Goal: Book appointment/travel/reservation

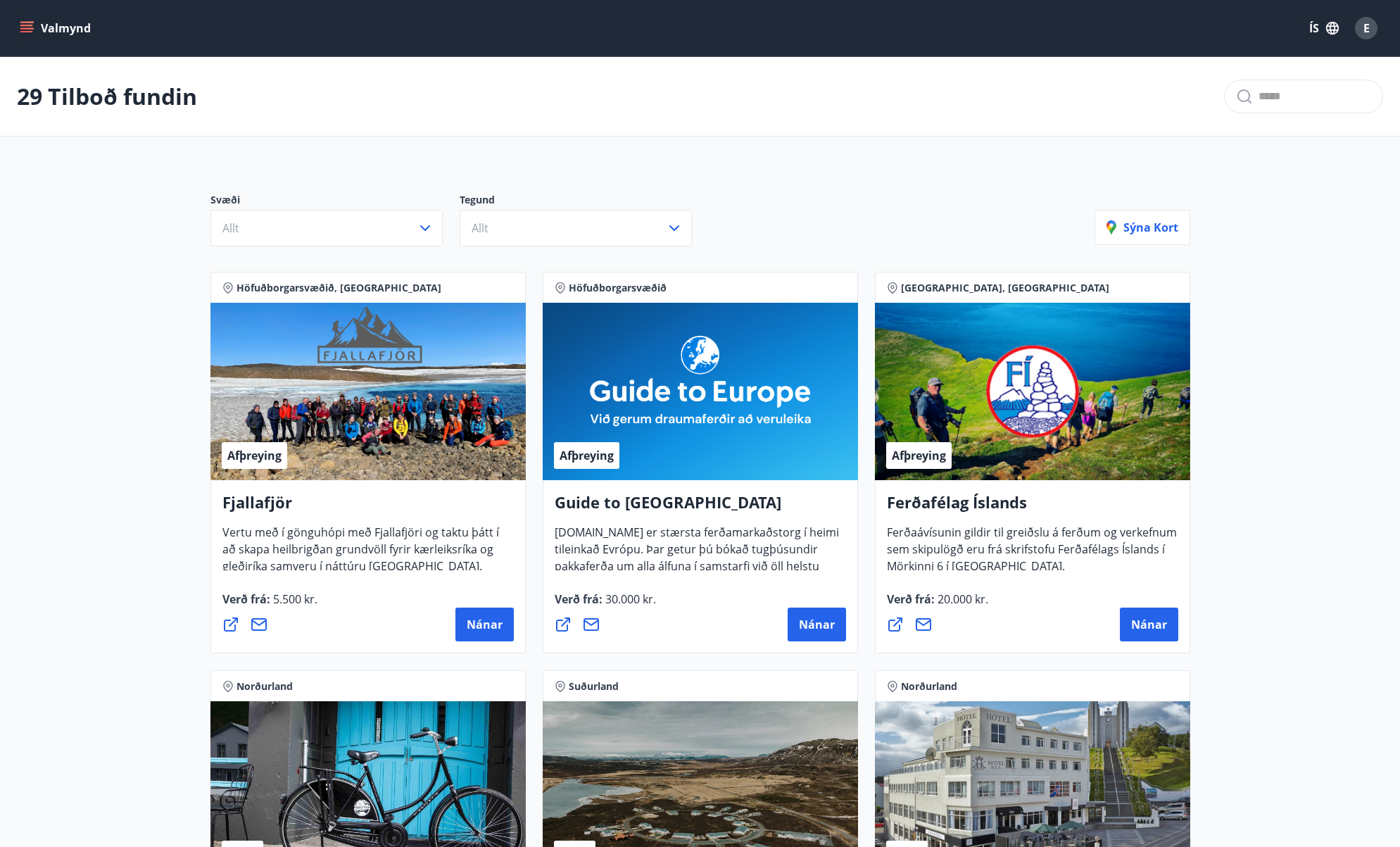
click at [30, 28] on icon "menu" at bounding box center [27, 28] width 14 height 14
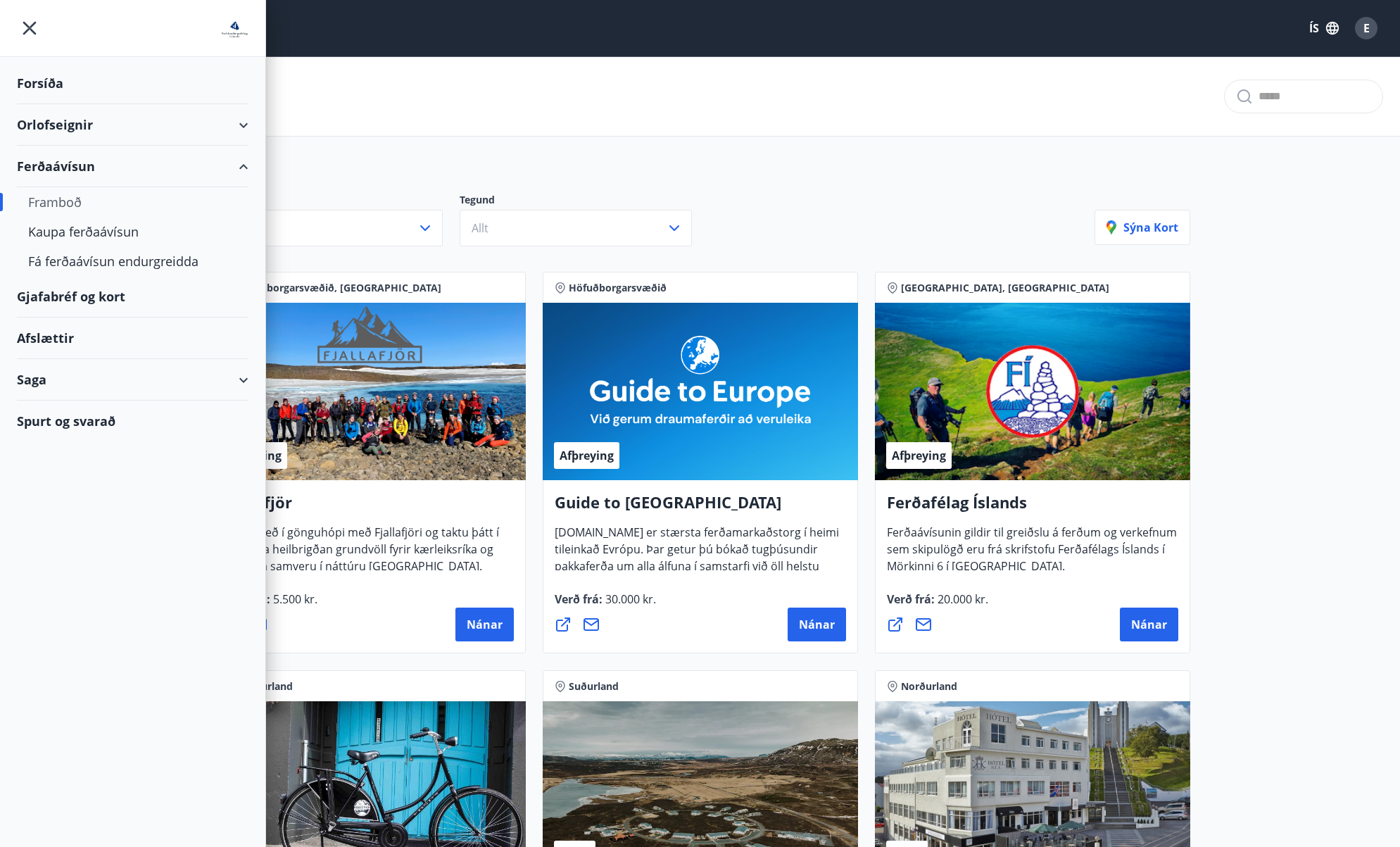
click at [60, 340] on div "Afslættir" at bounding box center [132, 339] width 231 height 42
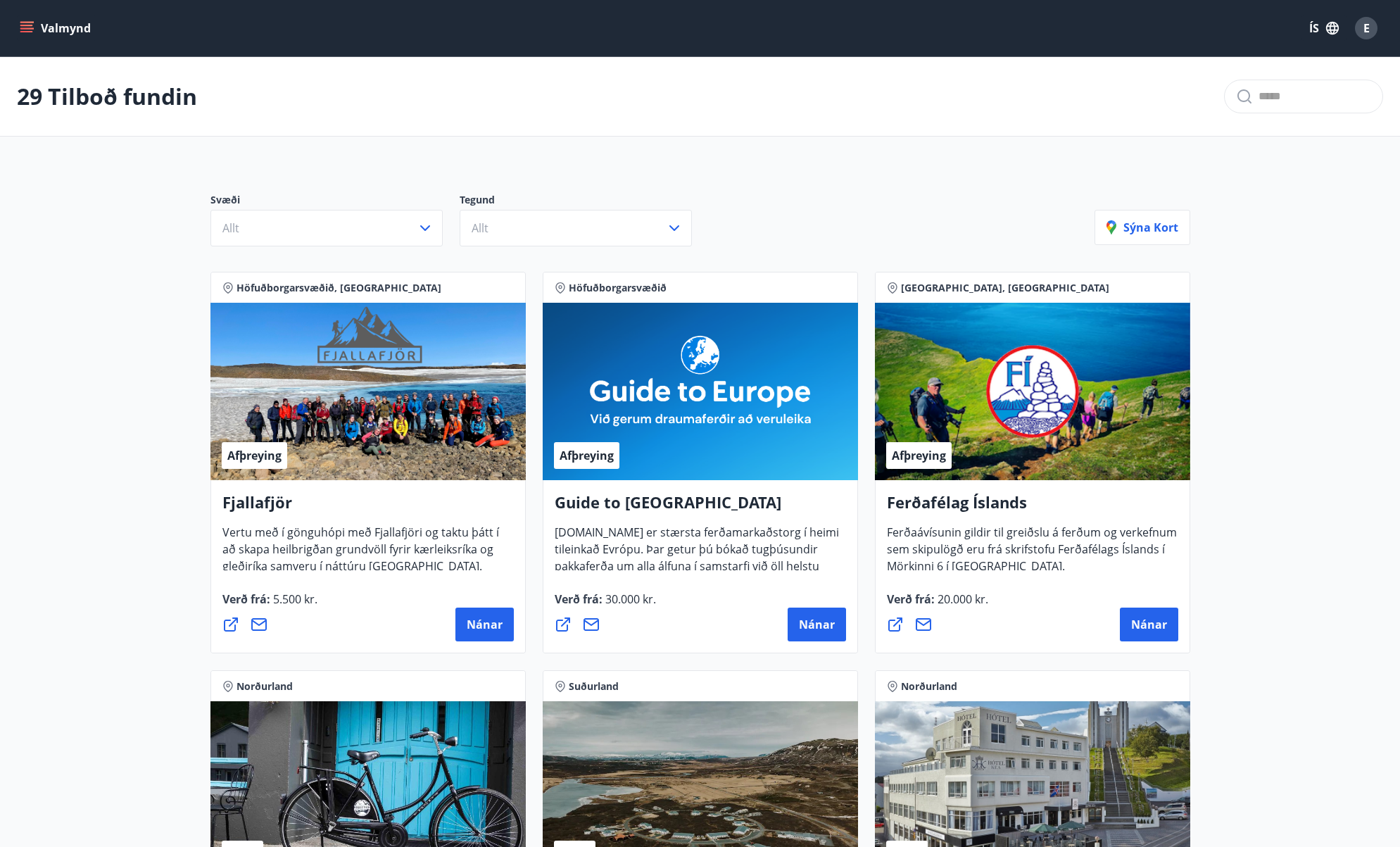
click at [26, 26] on icon "menu" at bounding box center [26, 25] width 13 height 2
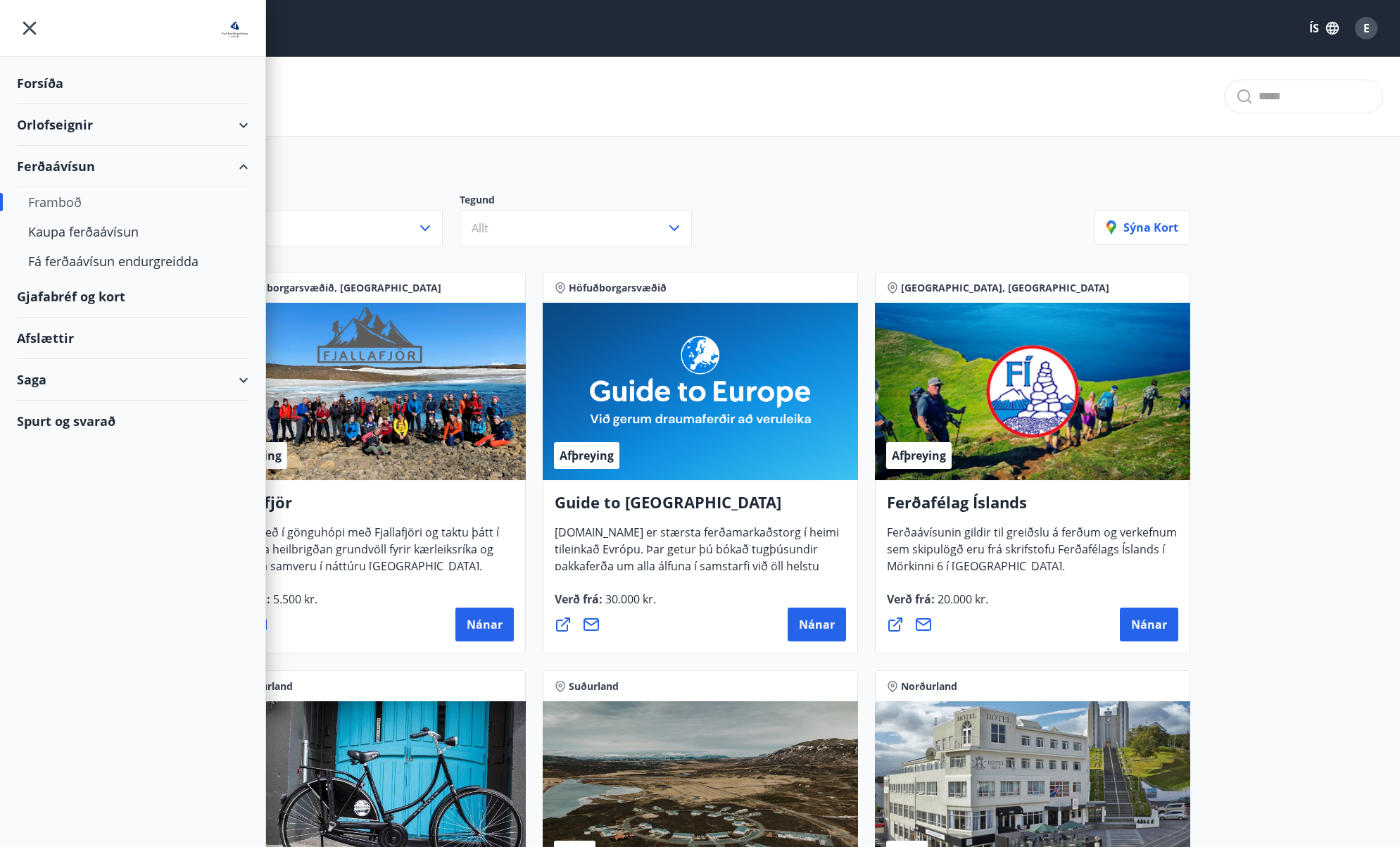
click at [239, 121] on div "Orlofseignir" at bounding box center [132, 125] width 231 height 42
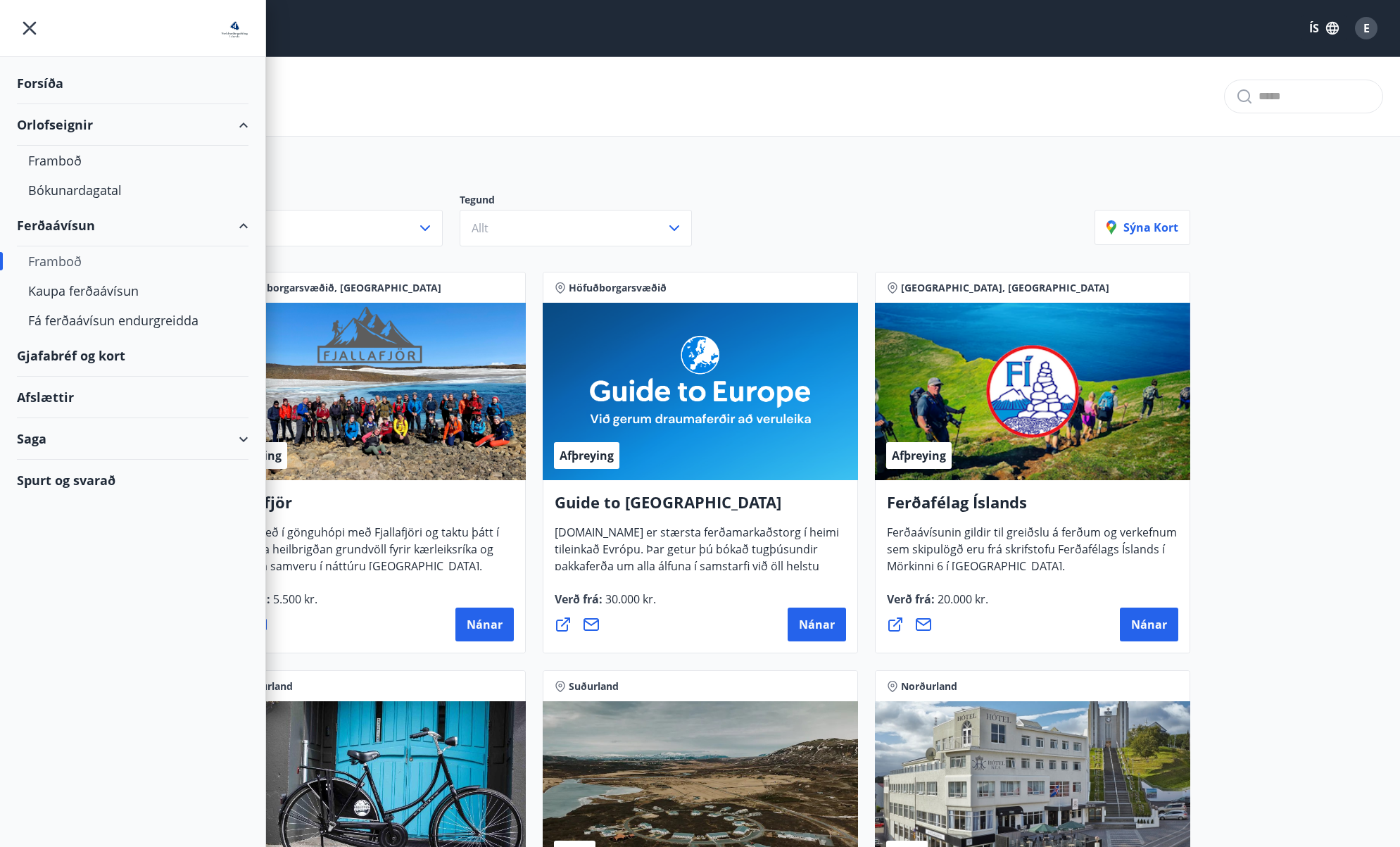
click at [239, 121] on div "Orlofseignir" at bounding box center [132, 125] width 231 height 42
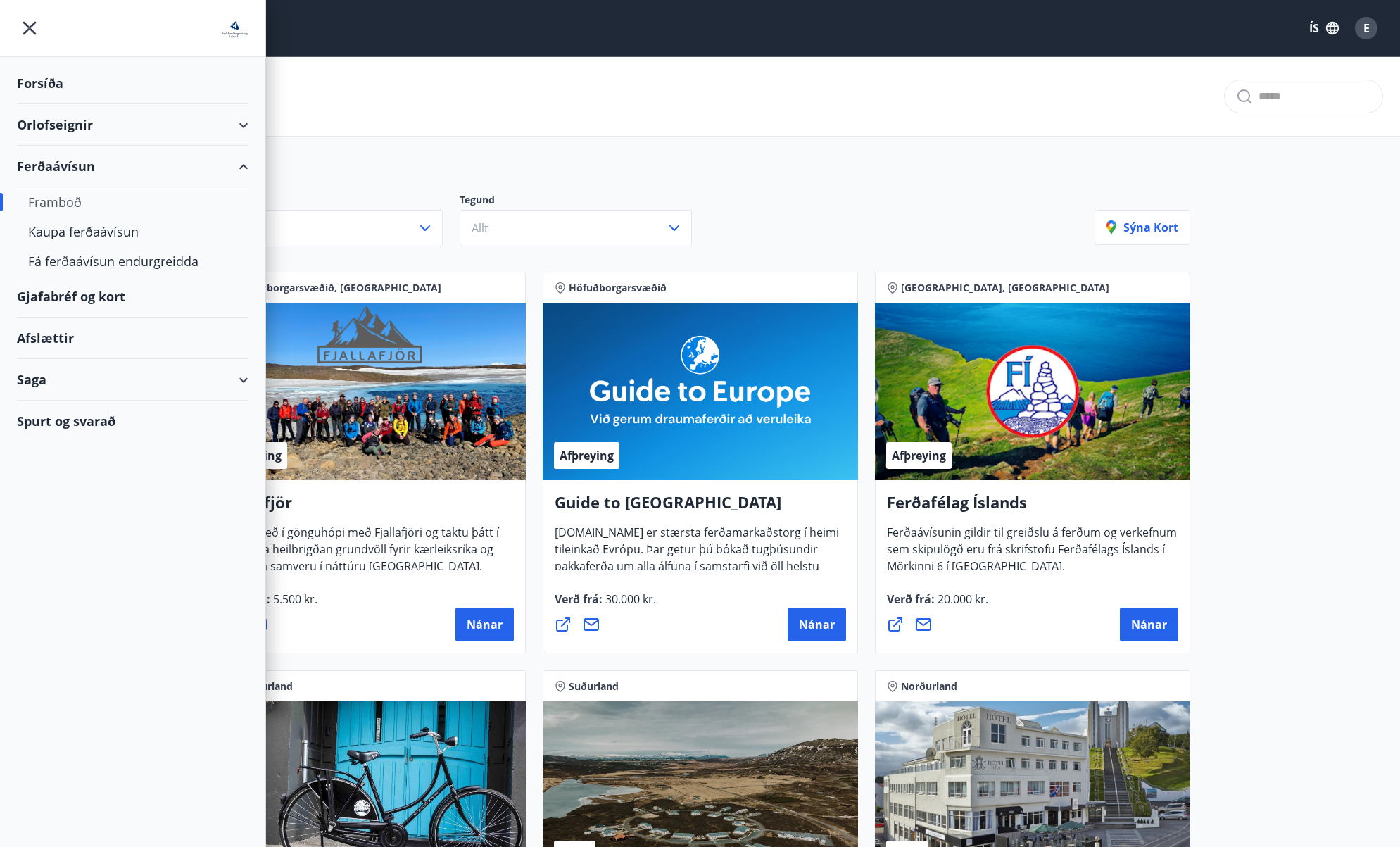
click at [55, 204] on div "Framboð" at bounding box center [132, 201] width 209 height 29
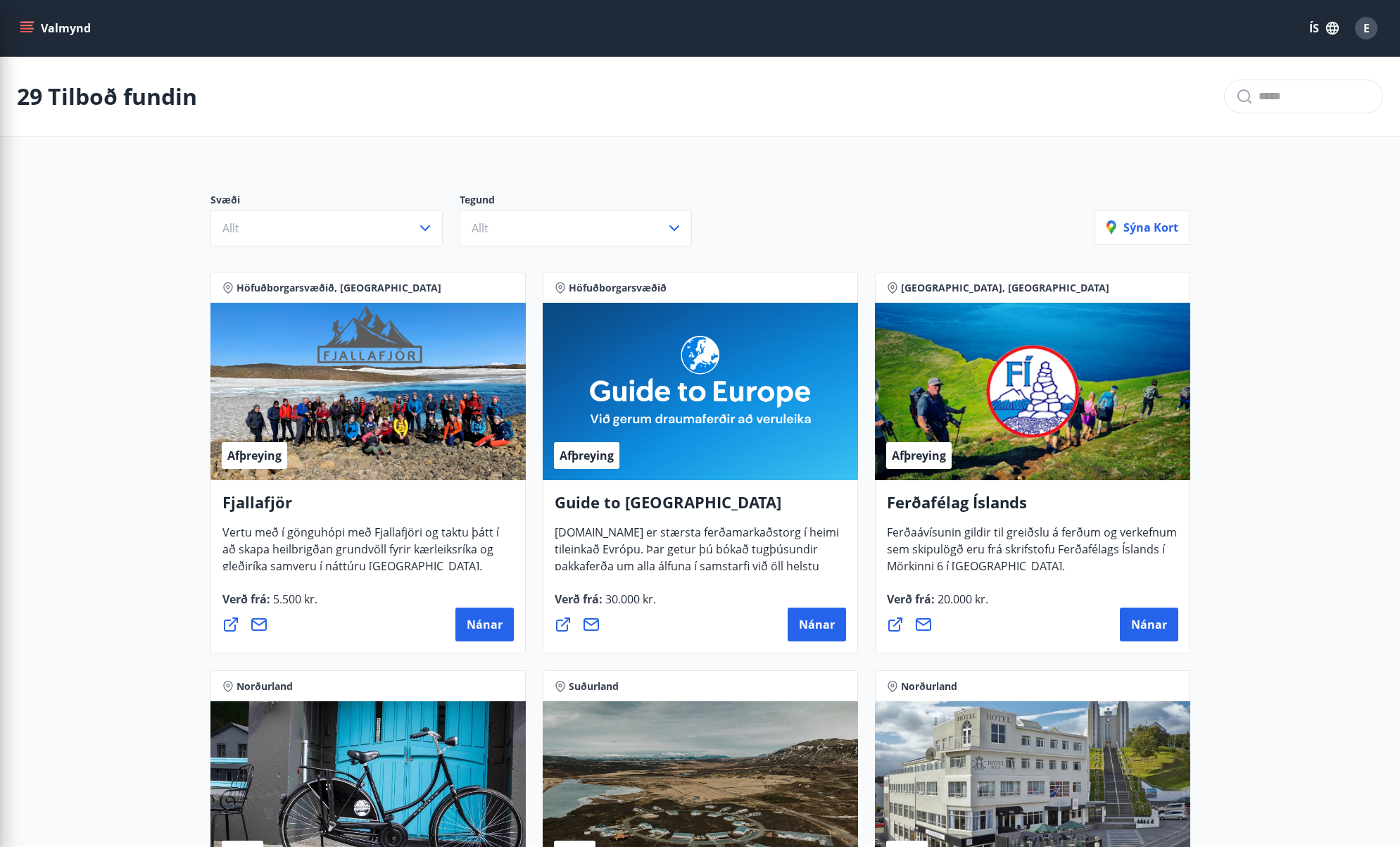
click at [303, 164] on div "Svæði Allt Tegund Allt [PERSON_NAME]" at bounding box center [700, 214] width 1014 height 99
click at [504, 235] on button "Allt" at bounding box center [575, 228] width 232 height 37
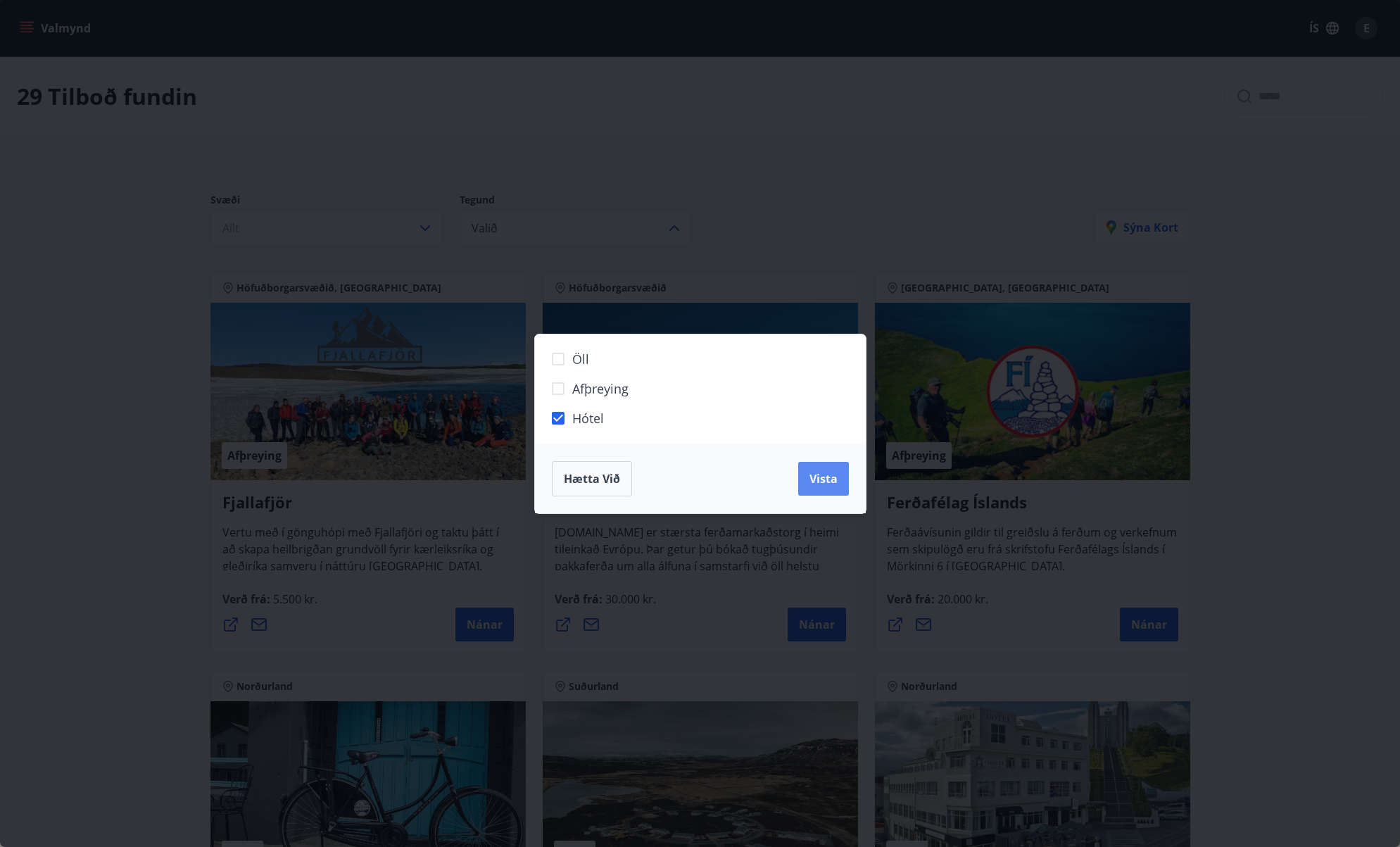
click at [816, 476] on span "Vista" at bounding box center [824, 479] width 29 height 15
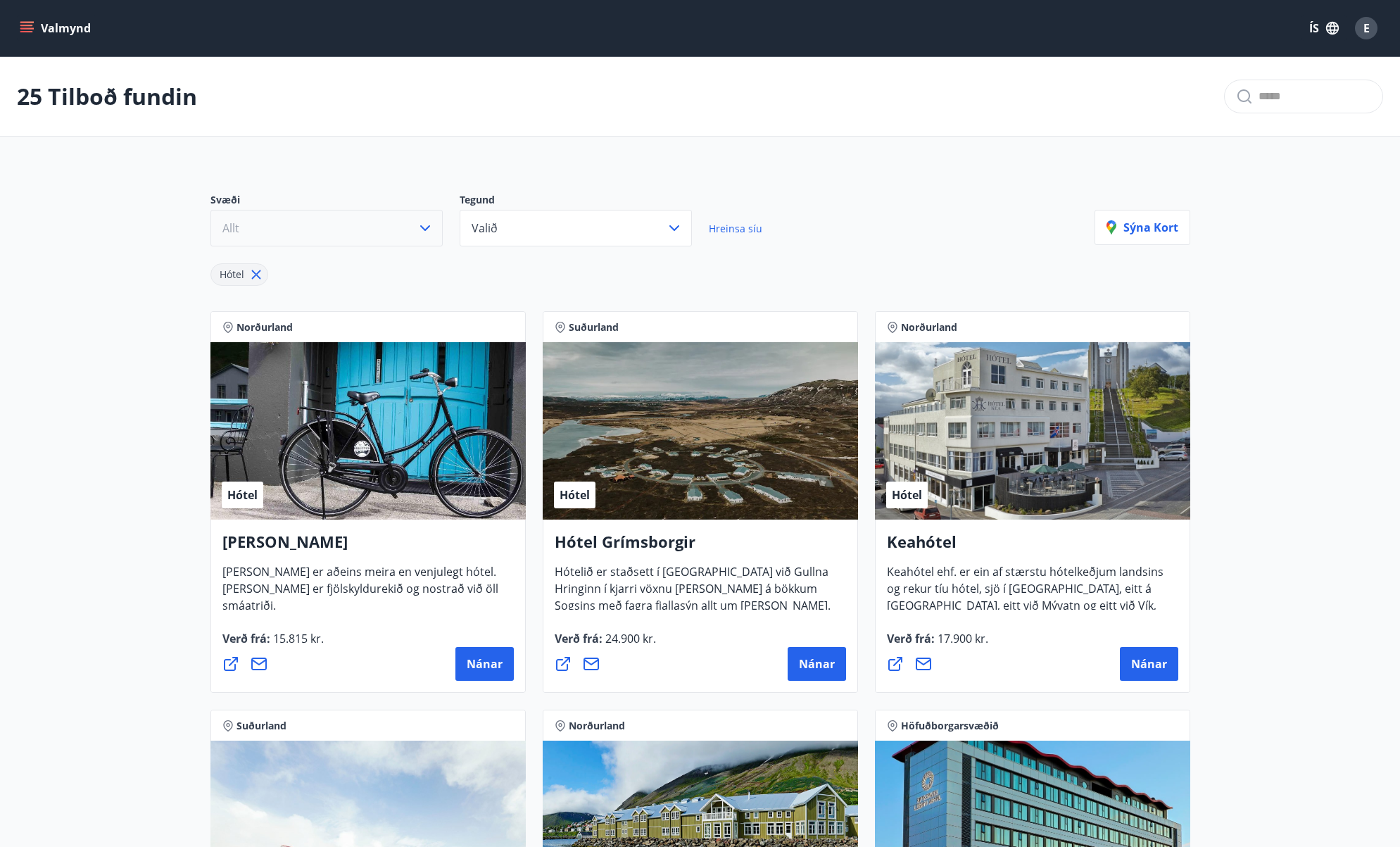
click at [349, 226] on button "Allt" at bounding box center [326, 228] width 232 height 37
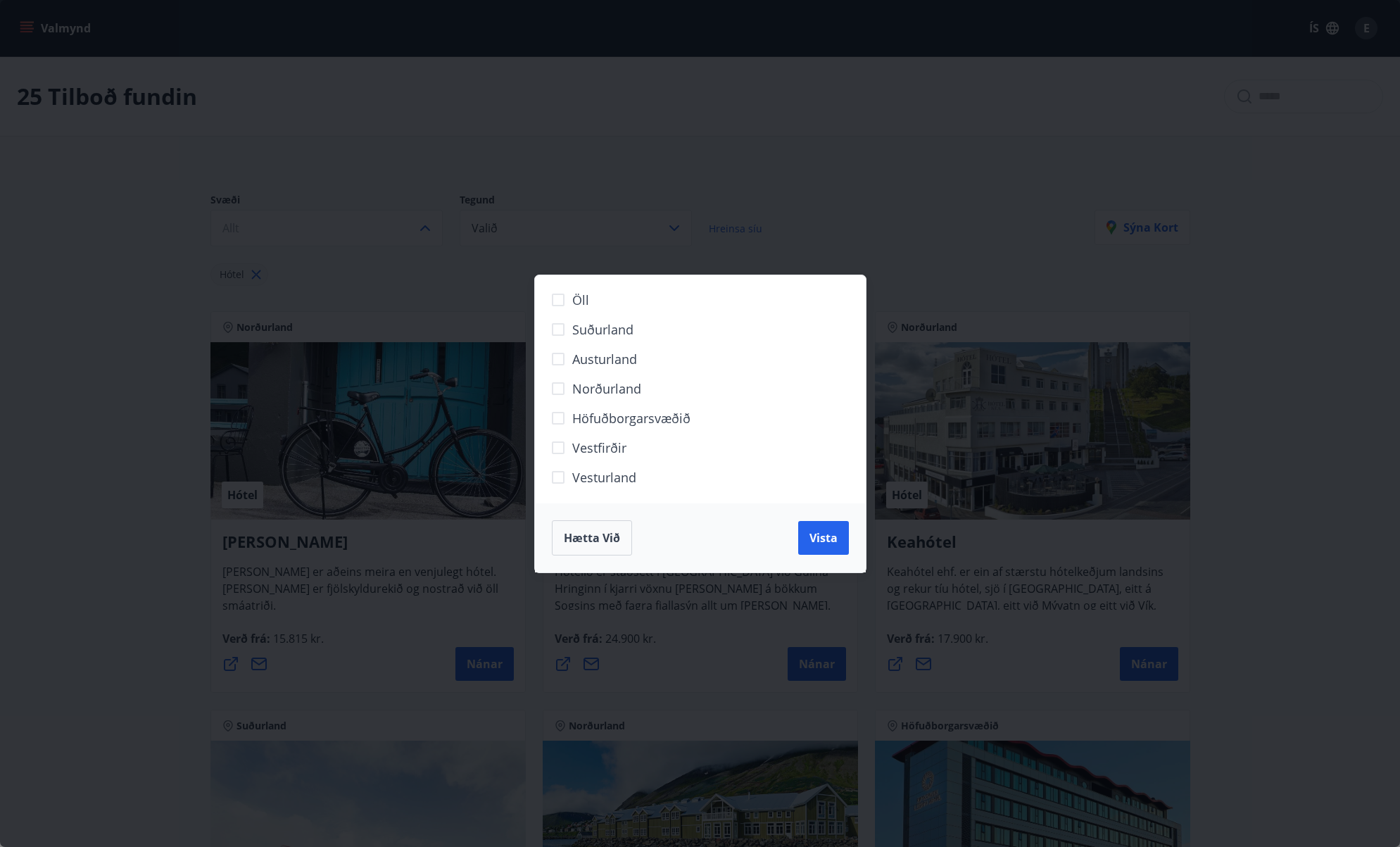
click at [589, 420] on span "Höfuðborgarsvæðið" at bounding box center [631, 418] width 118 height 18
click at [823, 527] on button "Vista" at bounding box center [823, 538] width 50 height 34
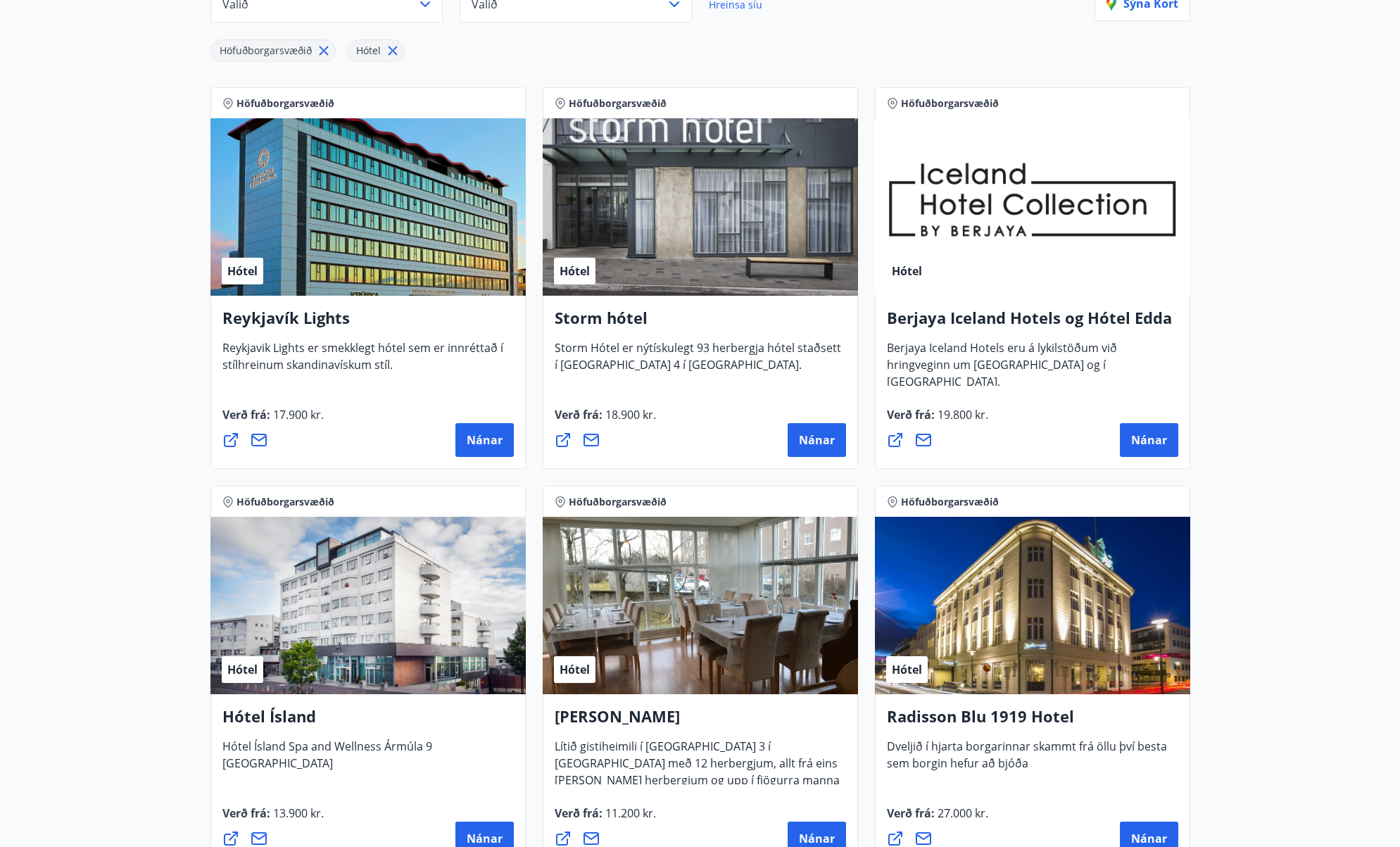
scroll to position [292, 0]
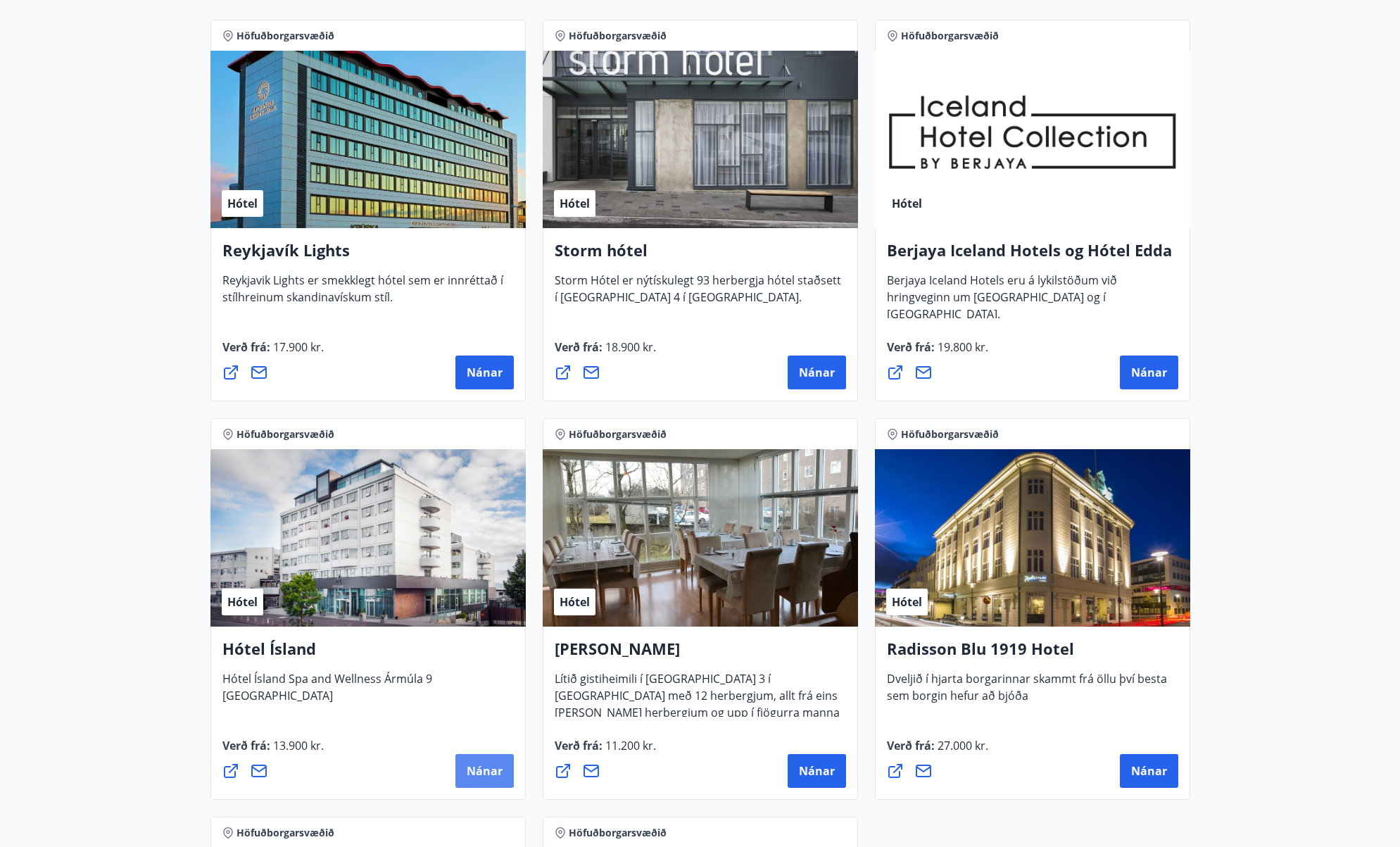
click at [494, 764] on span "Nánar" at bounding box center [485, 771] width 36 height 15
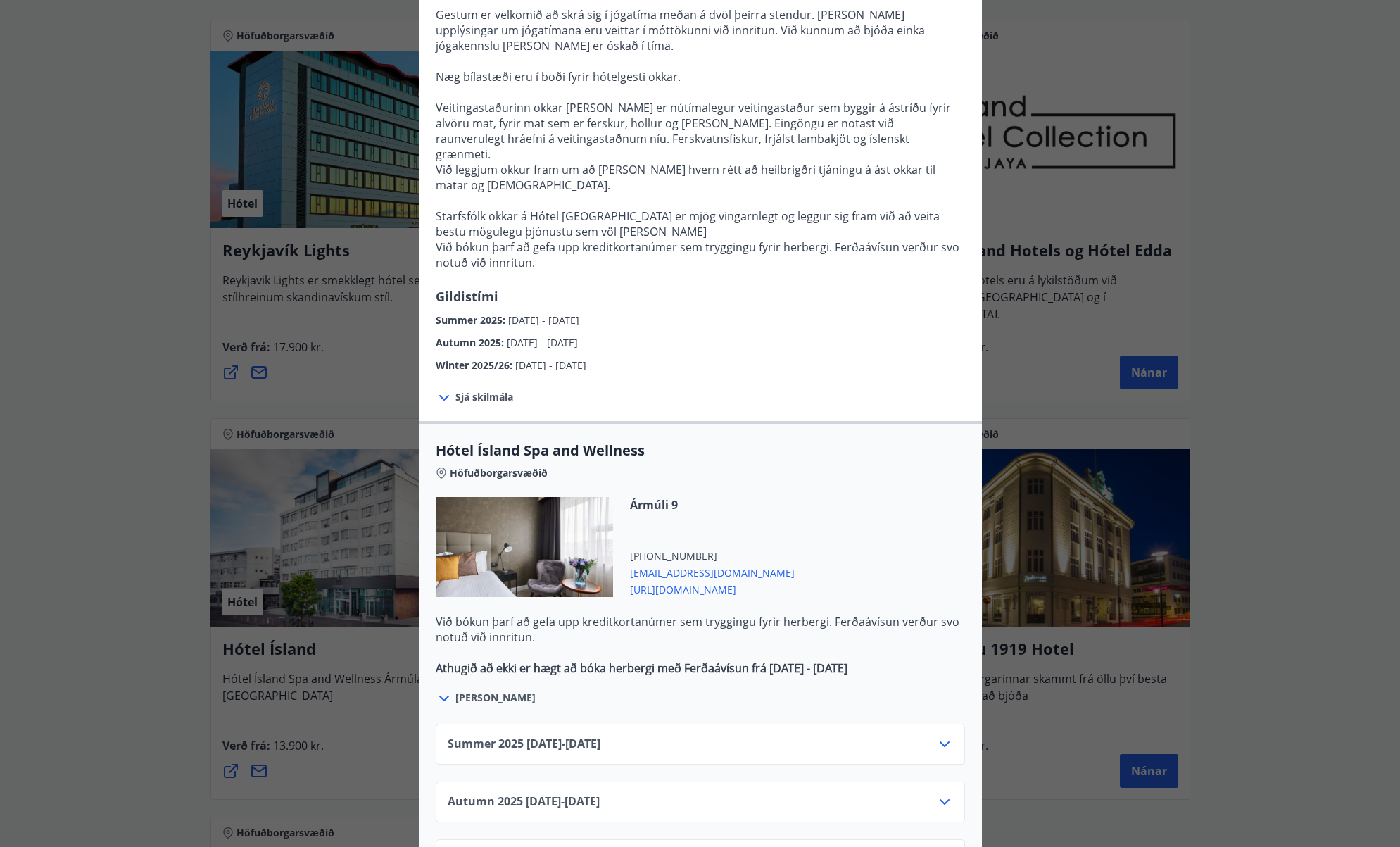
scroll to position [389, 0]
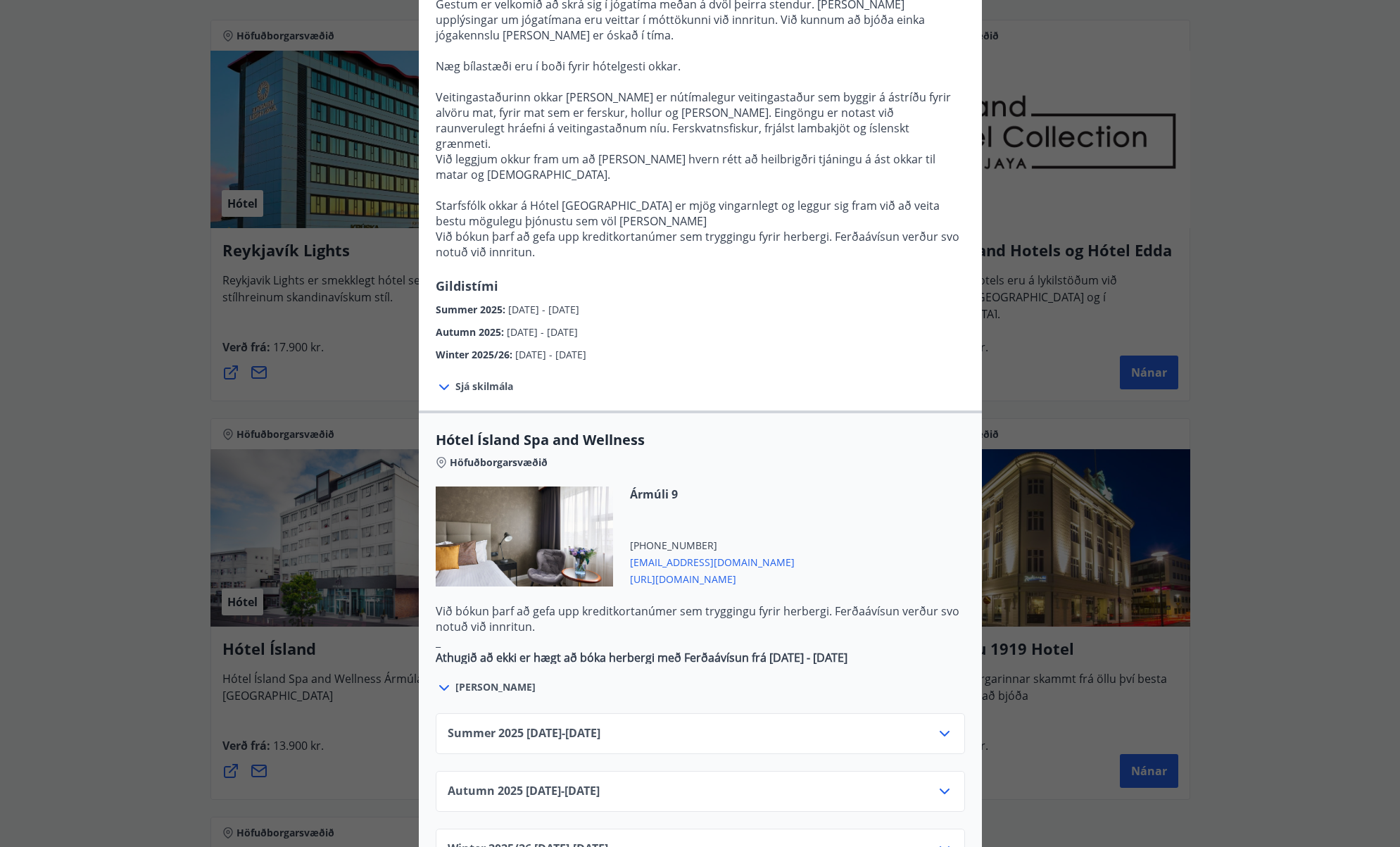
click at [938, 725] on icon at bounding box center [945, 734] width 17 height 17
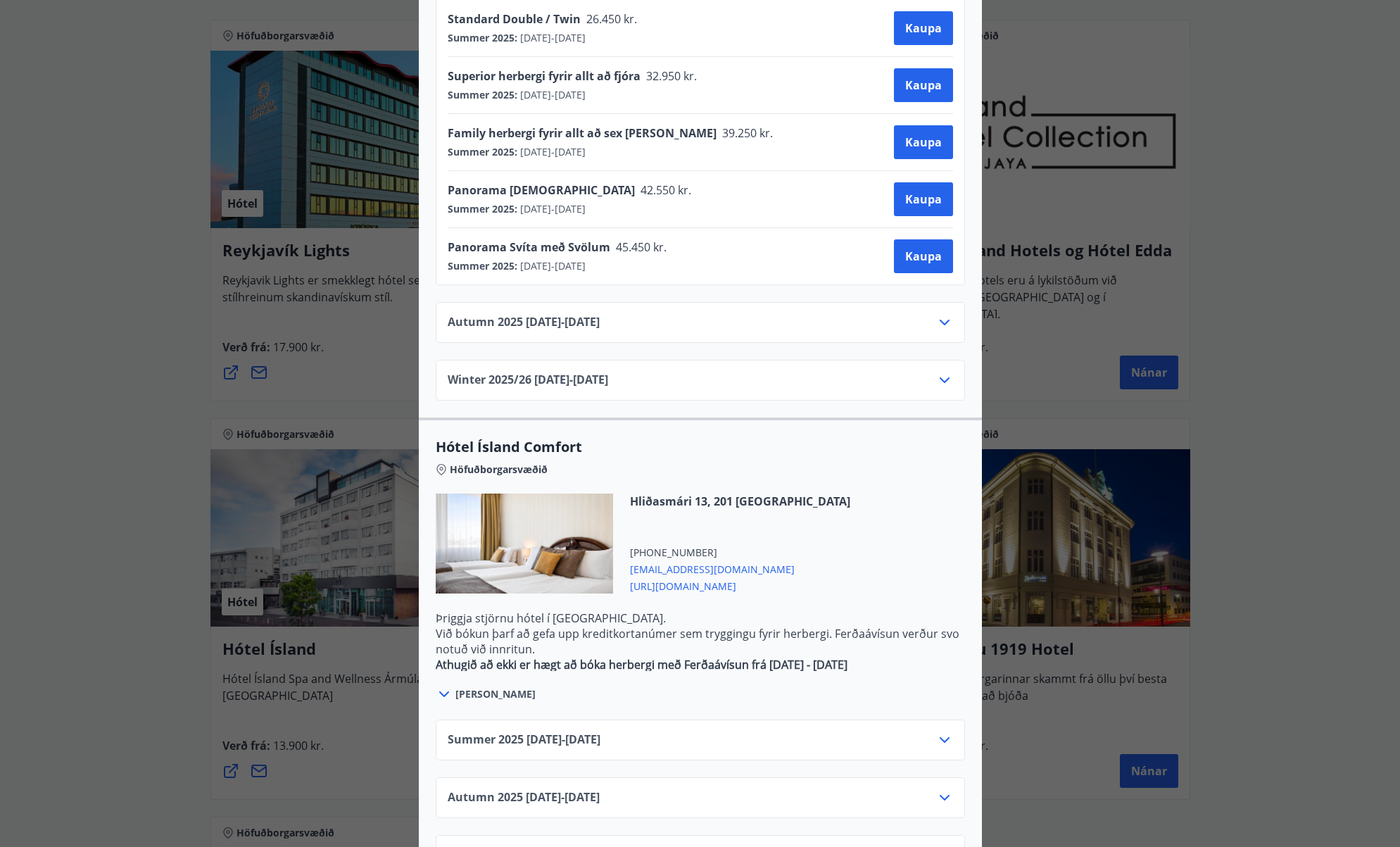
scroll to position [1143, 0]
click at [778, 732] on div "Summer [PHONE_NUMBER][DATE] - [DATE]" at bounding box center [700, 746] width 506 height 29
click at [955, 720] on div "Summer [PHONE_NUMBER][DATE] - [DATE]" at bounding box center [700, 740] width 529 height 41
click at [946, 732] on icon at bounding box center [945, 740] width 17 height 17
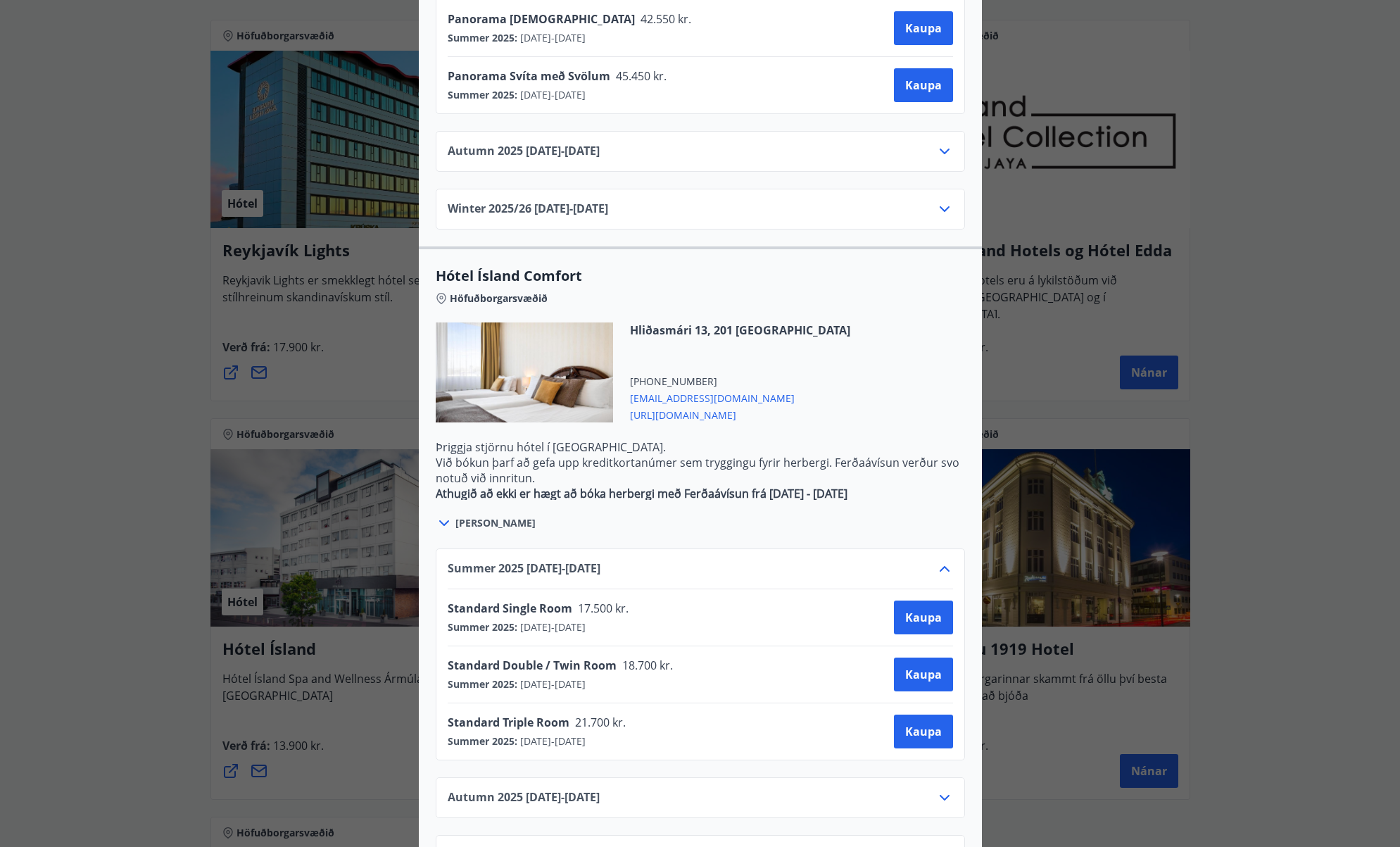
scroll to position [1314, 0]
click at [684, 406] on span "[URL][DOMAIN_NAME]" at bounding box center [739, 414] width 220 height 17
click at [480, 517] on span "[PERSON_NAME]" at bounding box center [495, 523] width 80 height 14
click at [455, 517] on span "[PERSON_NAME]" at bounding box center [495, 523] width 80 height 14
click at [446, 516] on icon at bounding box center [444, 524] width 17 height 17
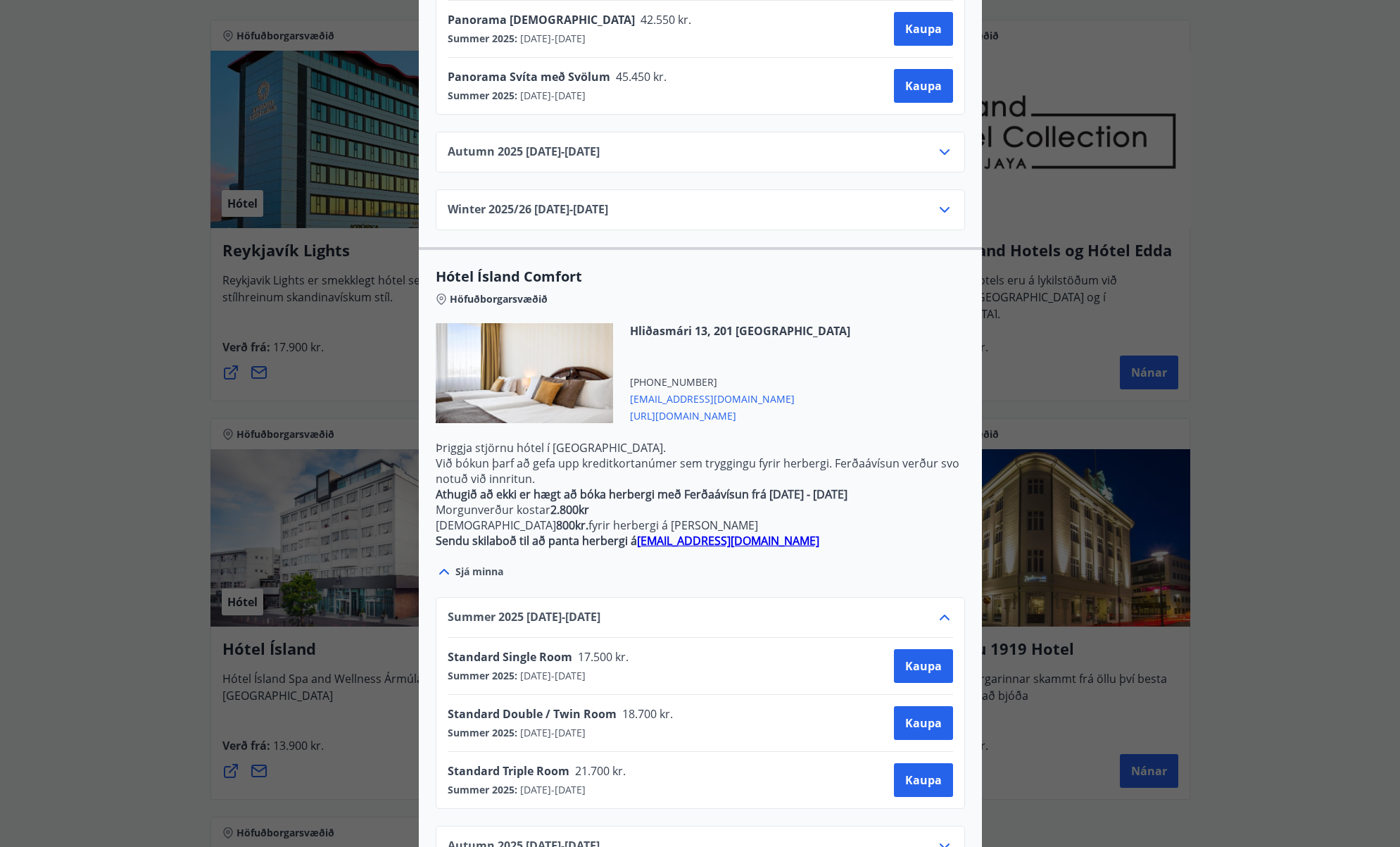
click at [1210, 237] on div "Hótel Ísland Sendu skilaboð til að panta herbergi [EMAIL_ADDRESS][DOMAIN_NAME] …" at bounding box center [700, 424] width 1400 height 847
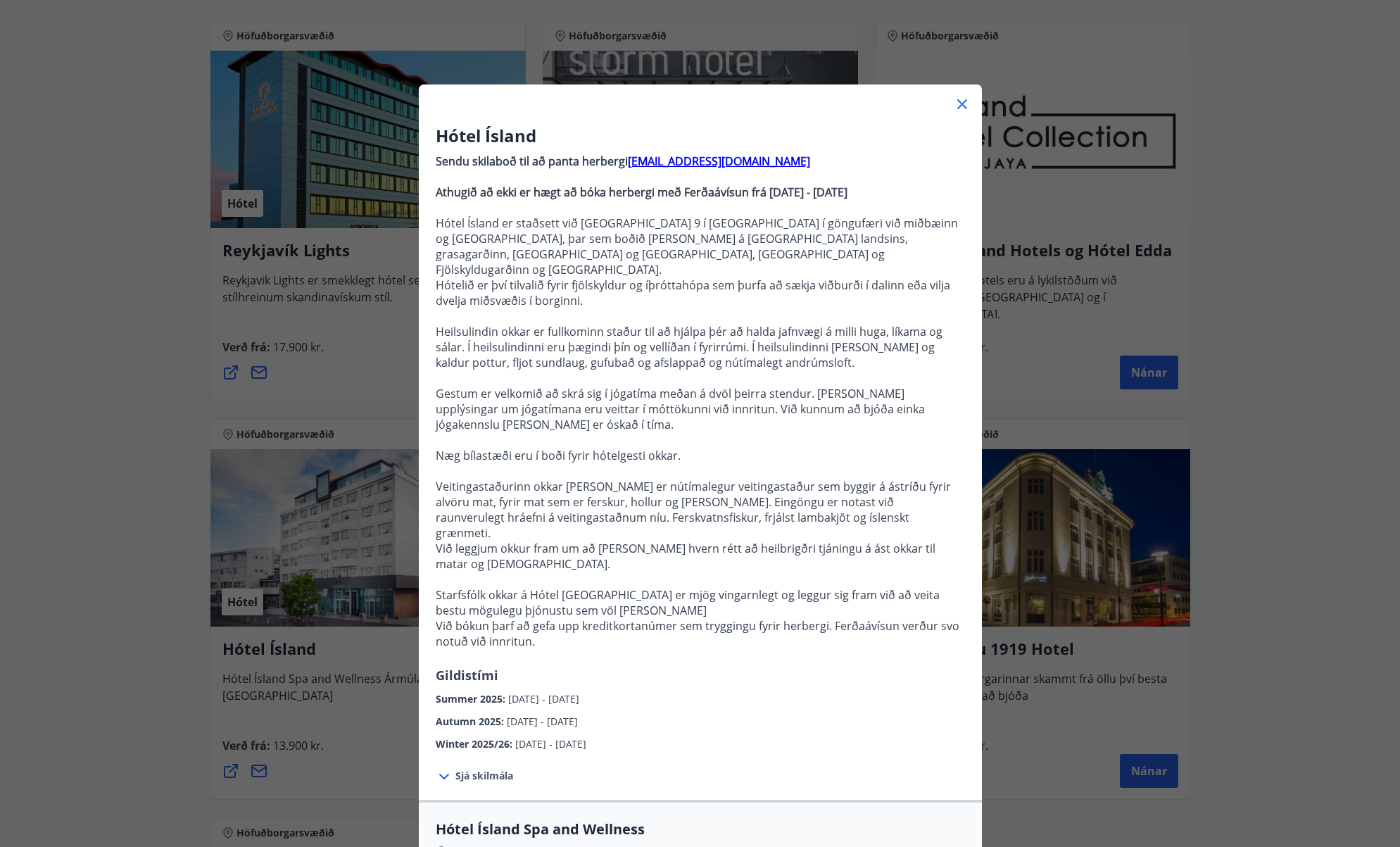
click at [959, 107] on icon at bounding box center [962, 104] width 17 height 17
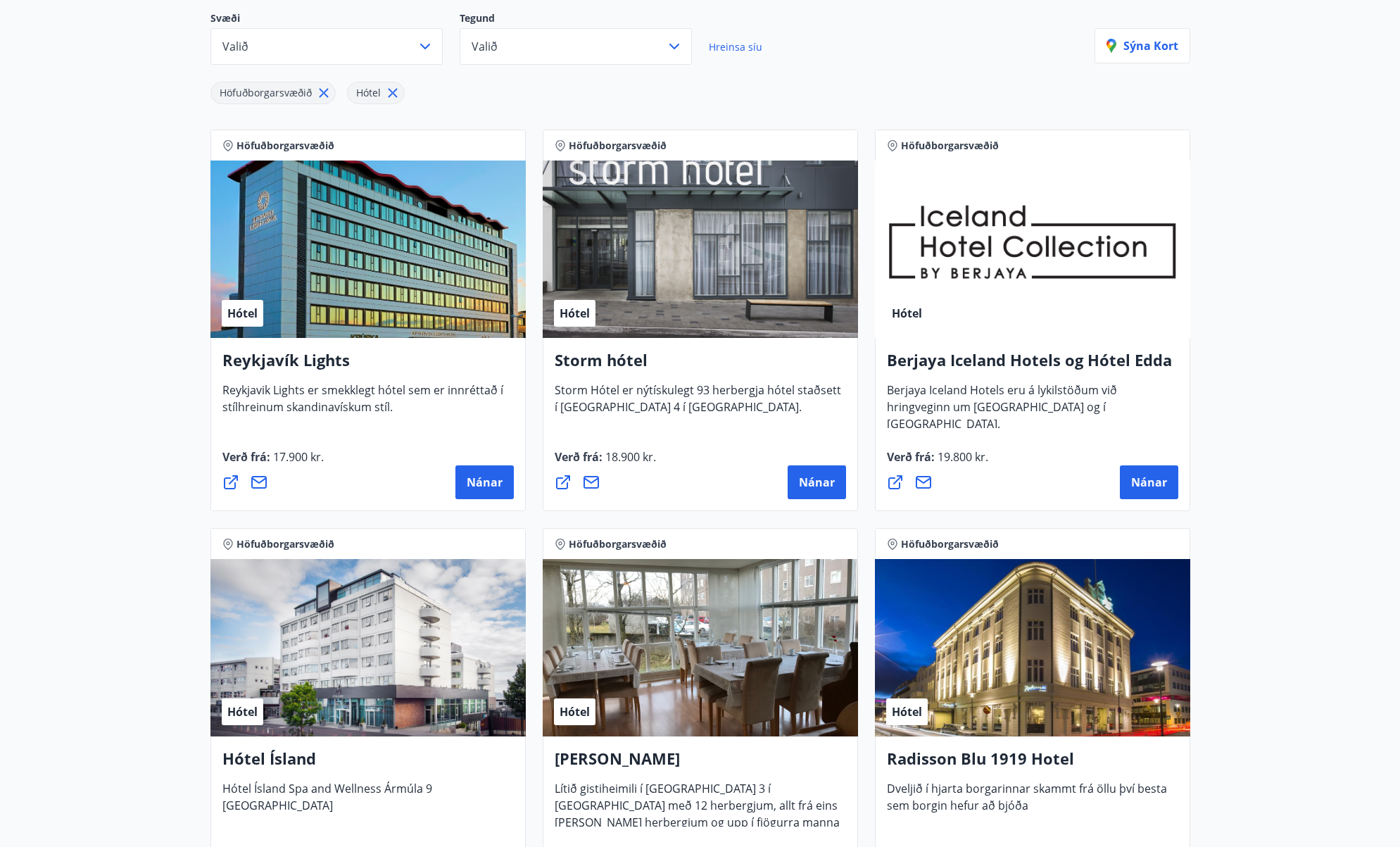
scroll to position [133, 0]
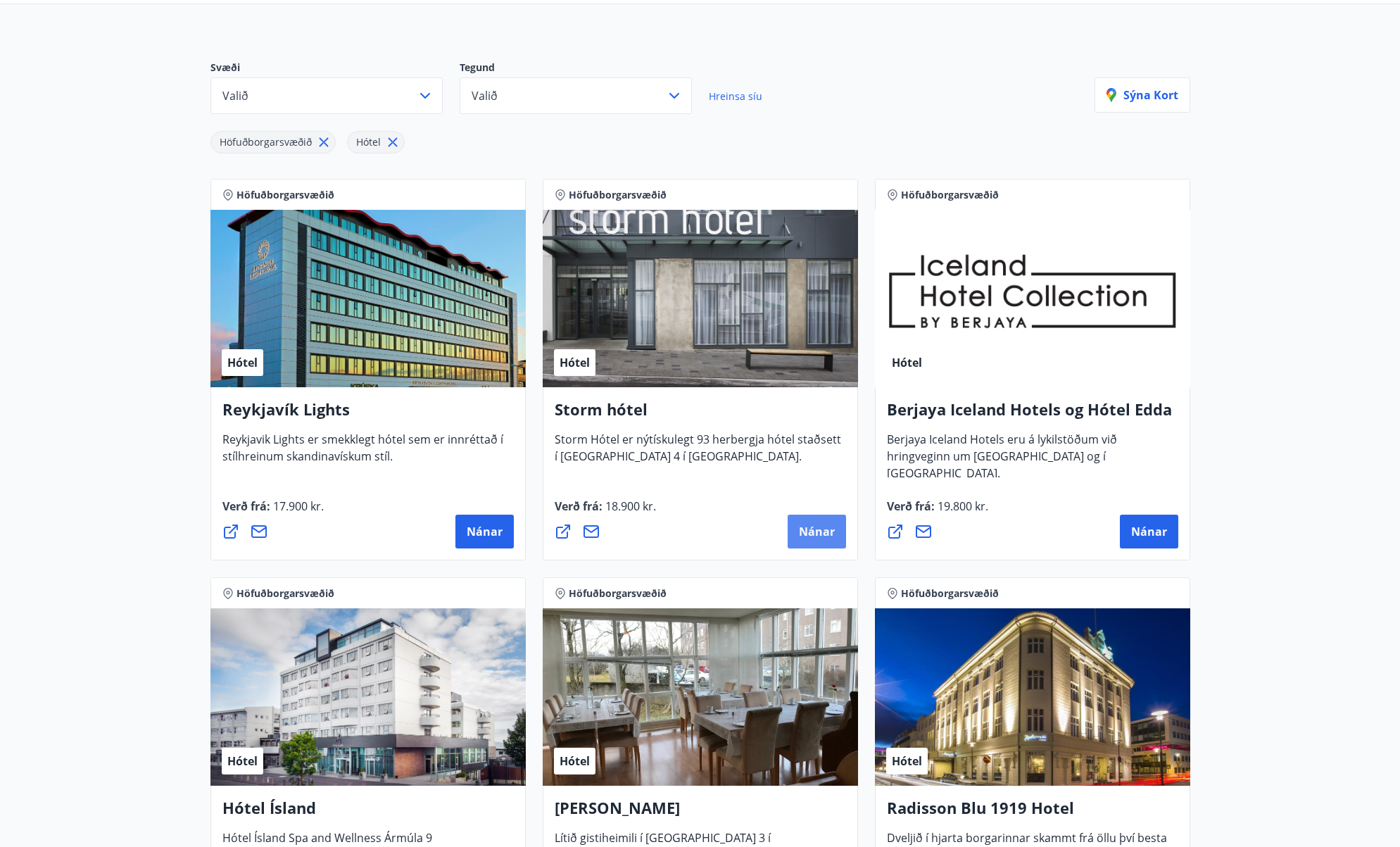
click at [801, 529] on span "Nánar" at bounding box center [817, 532] width 36 height 15
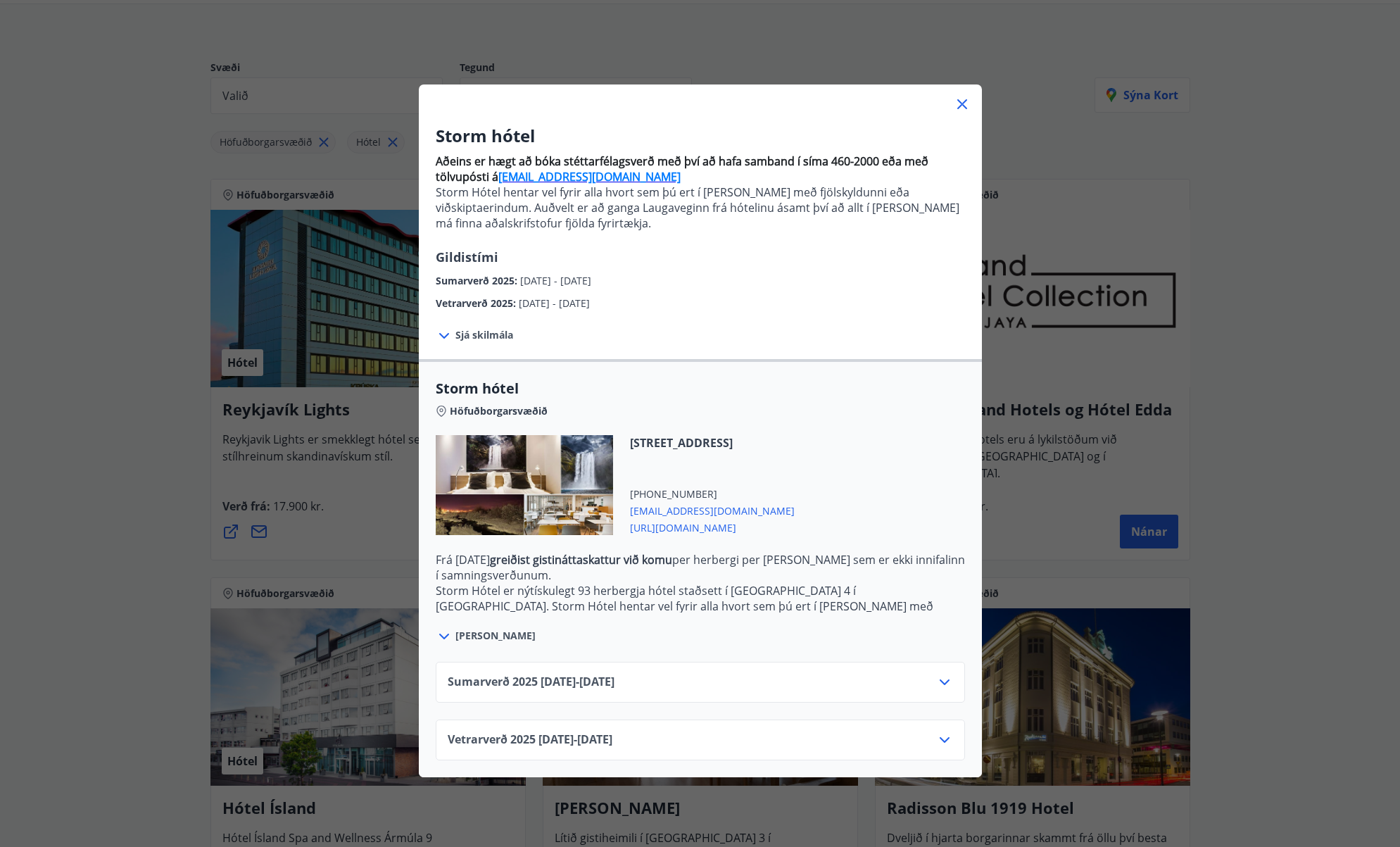
click at [670, 683] on div "Sumarverð [PHONE_NUMBER][DATE] - [DATE]" at bounding box center [700, 689] width 506 height 29
click at [950, 682] on icon at bounding box center [945, 683] width 17 height 17
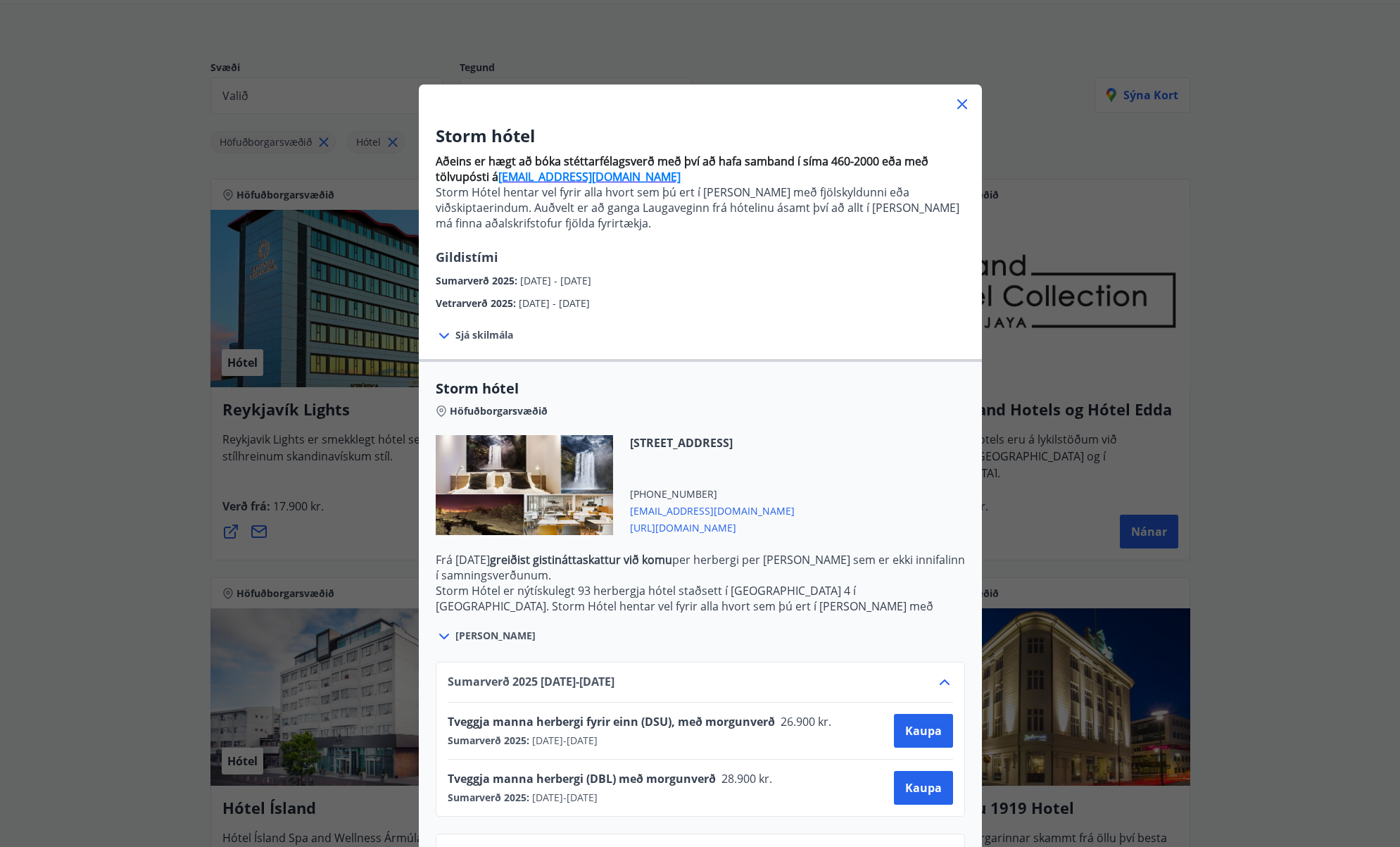
click at [949, 683] on icon at bounding box center [945, 683] width 17 height 17
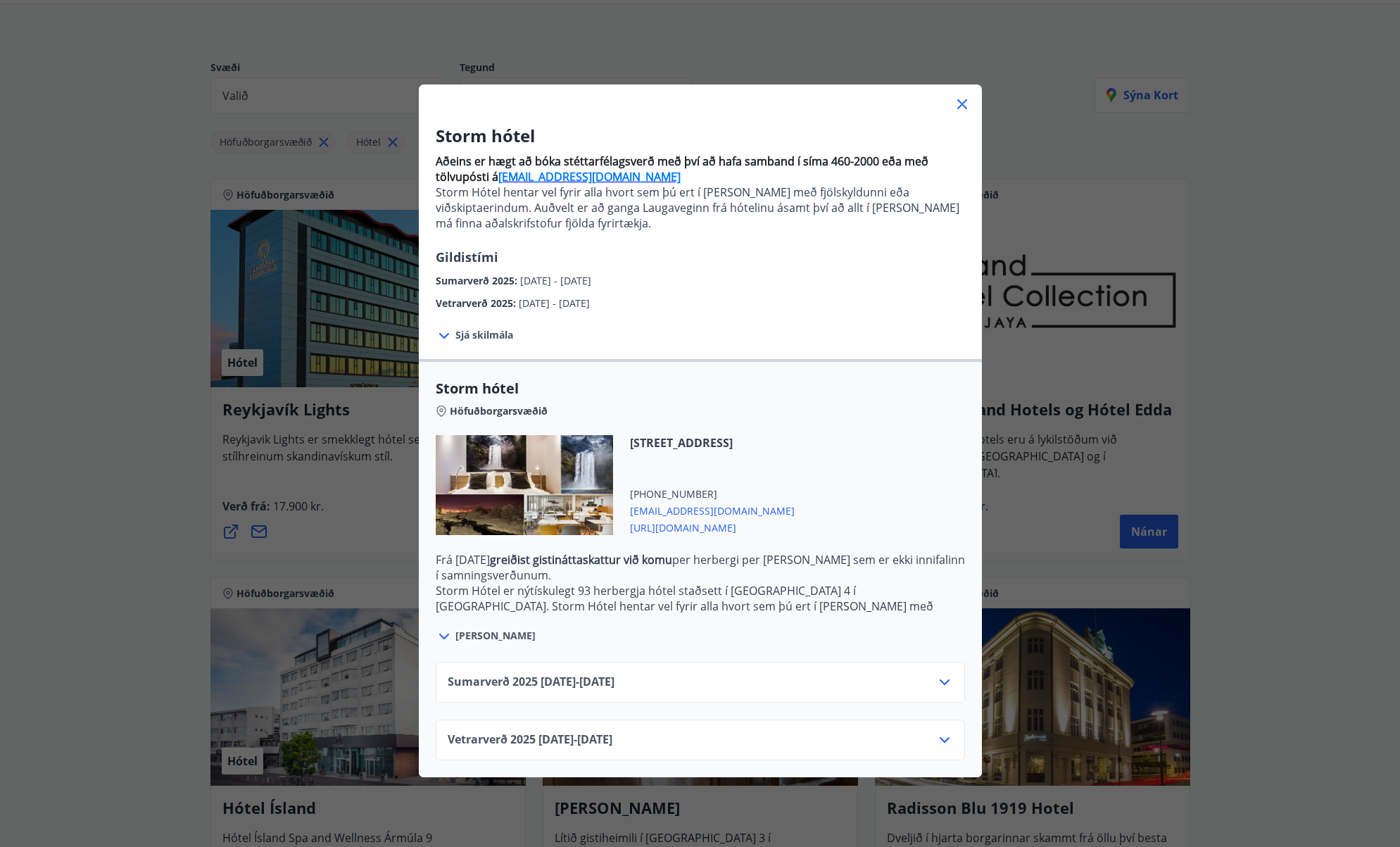
click at [933, 727] on div "Vetrarverð [PHONE_NUMBER][DATE] - [DATE]" at bounding box center [700, 740] width 529 height 41
click at [937, 736] on icon at bounding box center [945, 740] width 17 height 17
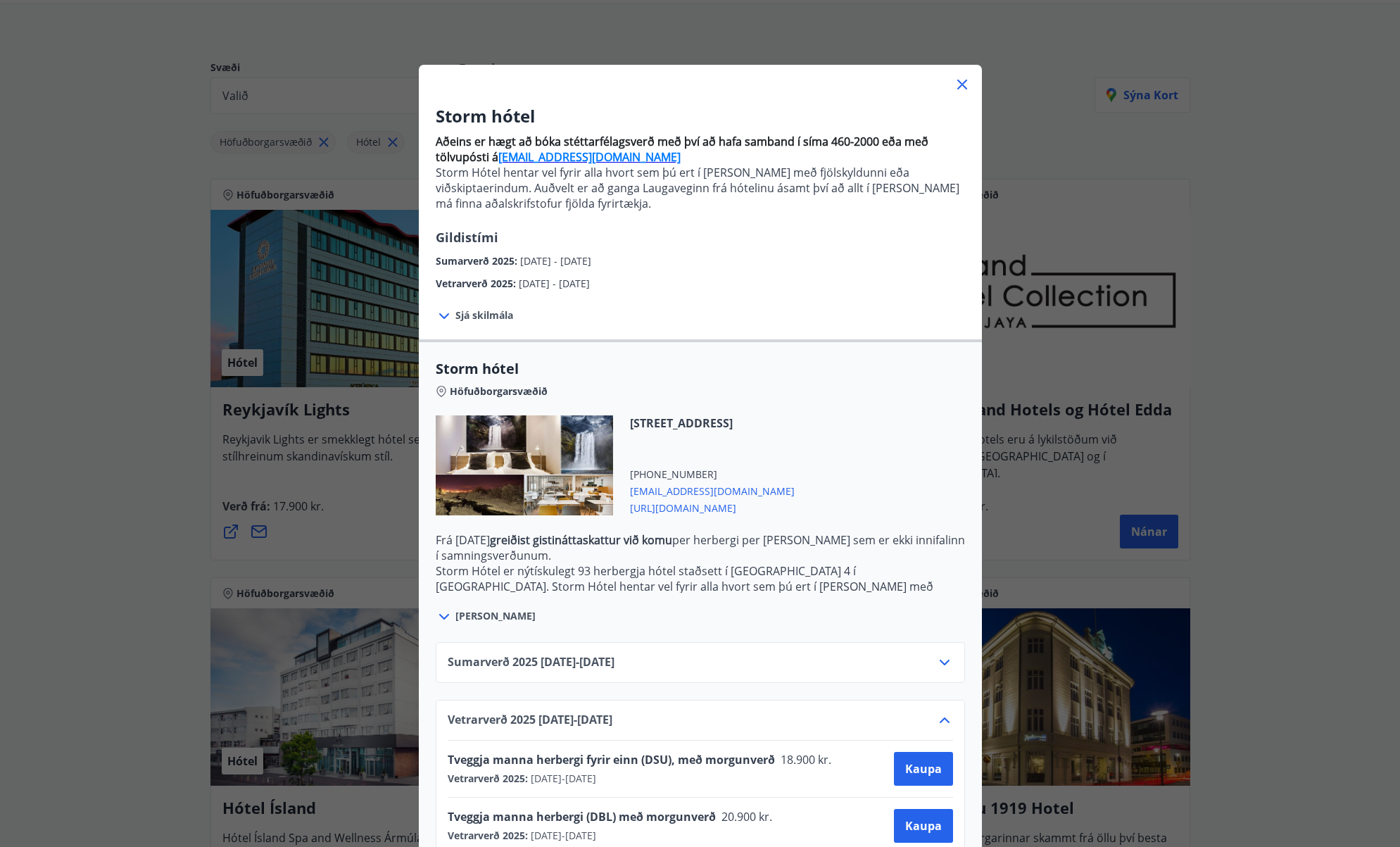
scroll to position [31, 0]
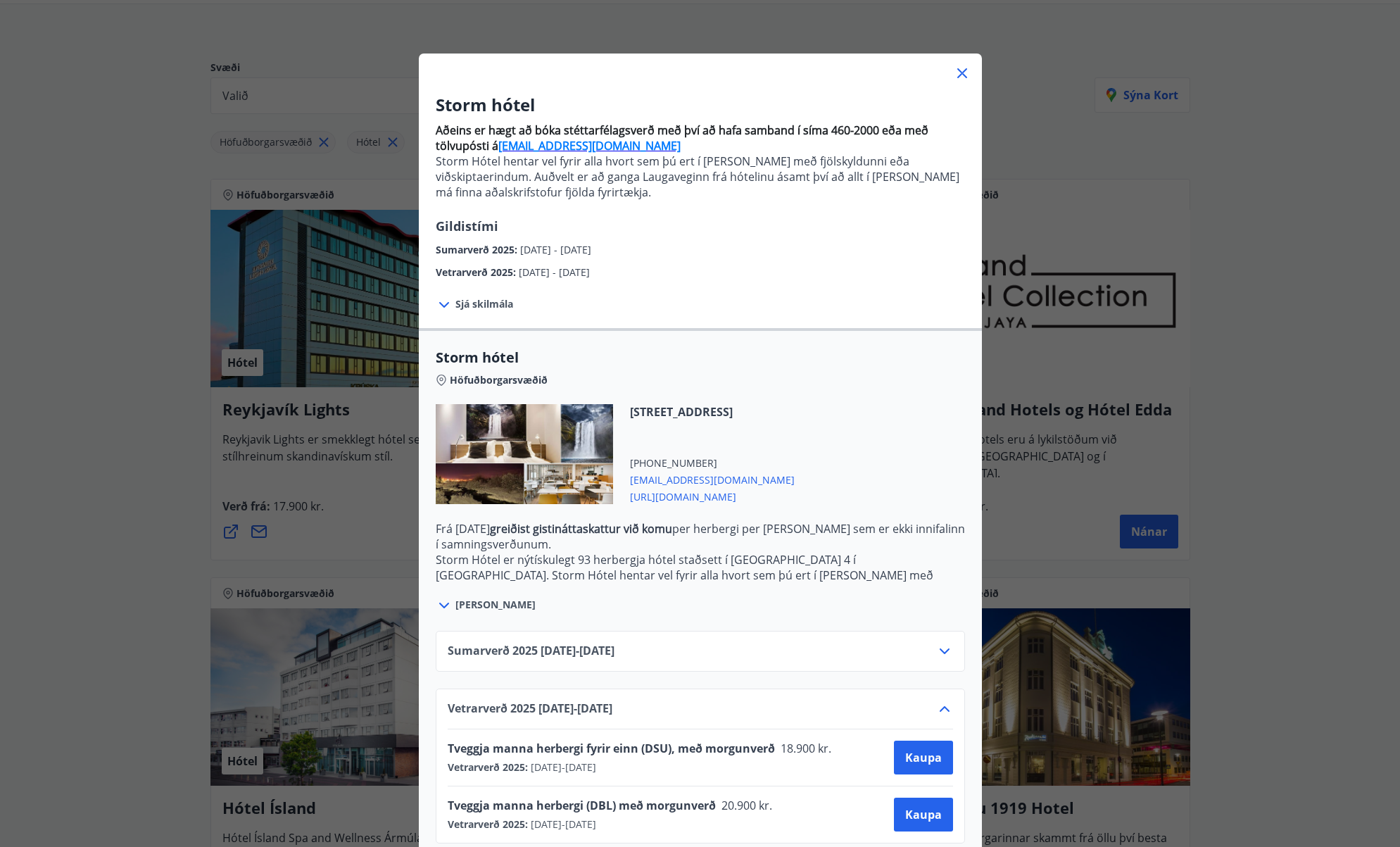
click at [946, 709] on icon at bounding box center [945, 709] width 10 height 6
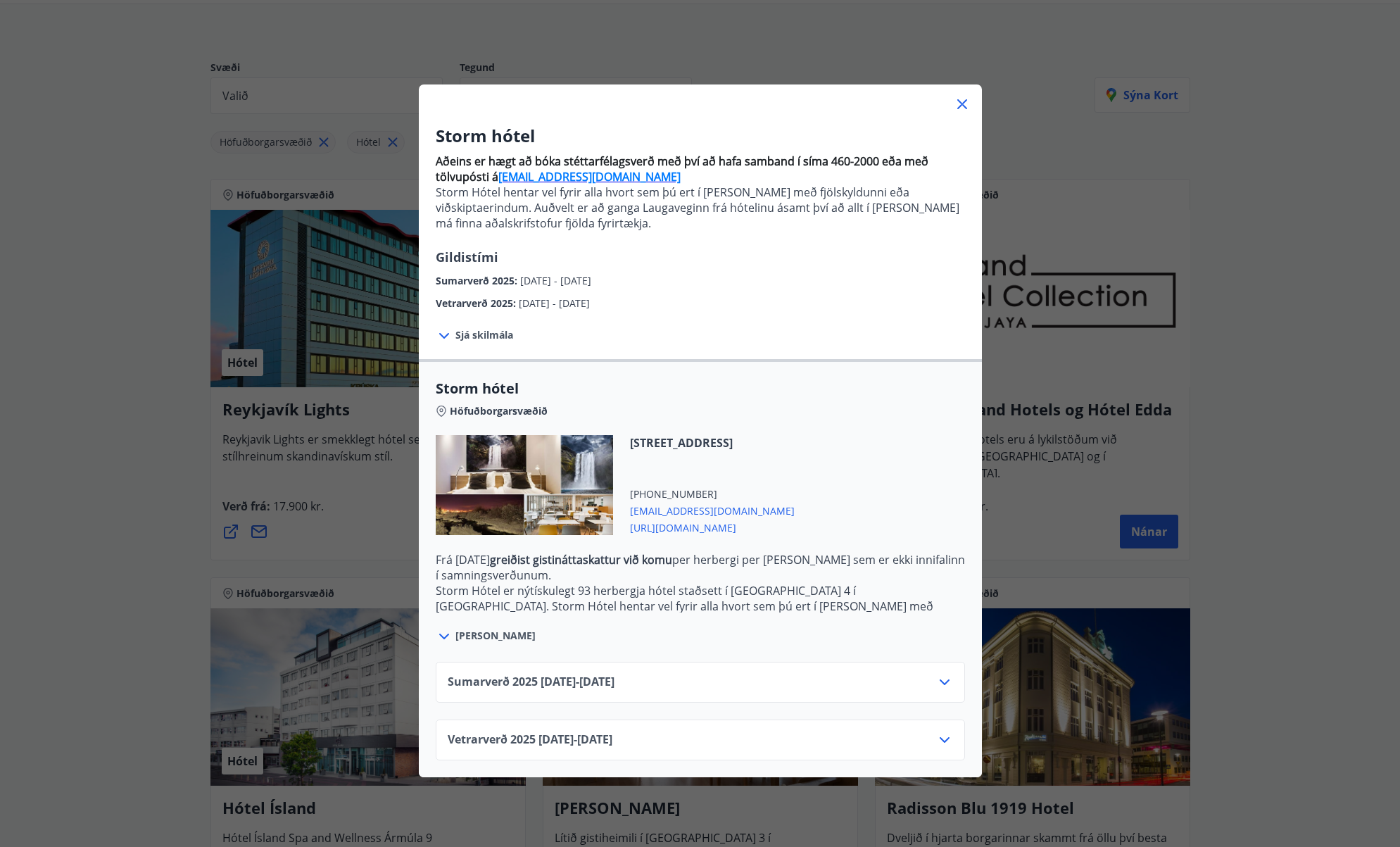
scroll to position [0, 0]
click at [957, 117] on div "Storm hótel Aðeins er hægt að bóka stéttarfélagsverð með því að hafa samband í …" at bounding box center [701, 444] width 563 height 665
click at [962, 111] on icon at bounding box center [962, 104] width 17 height 17
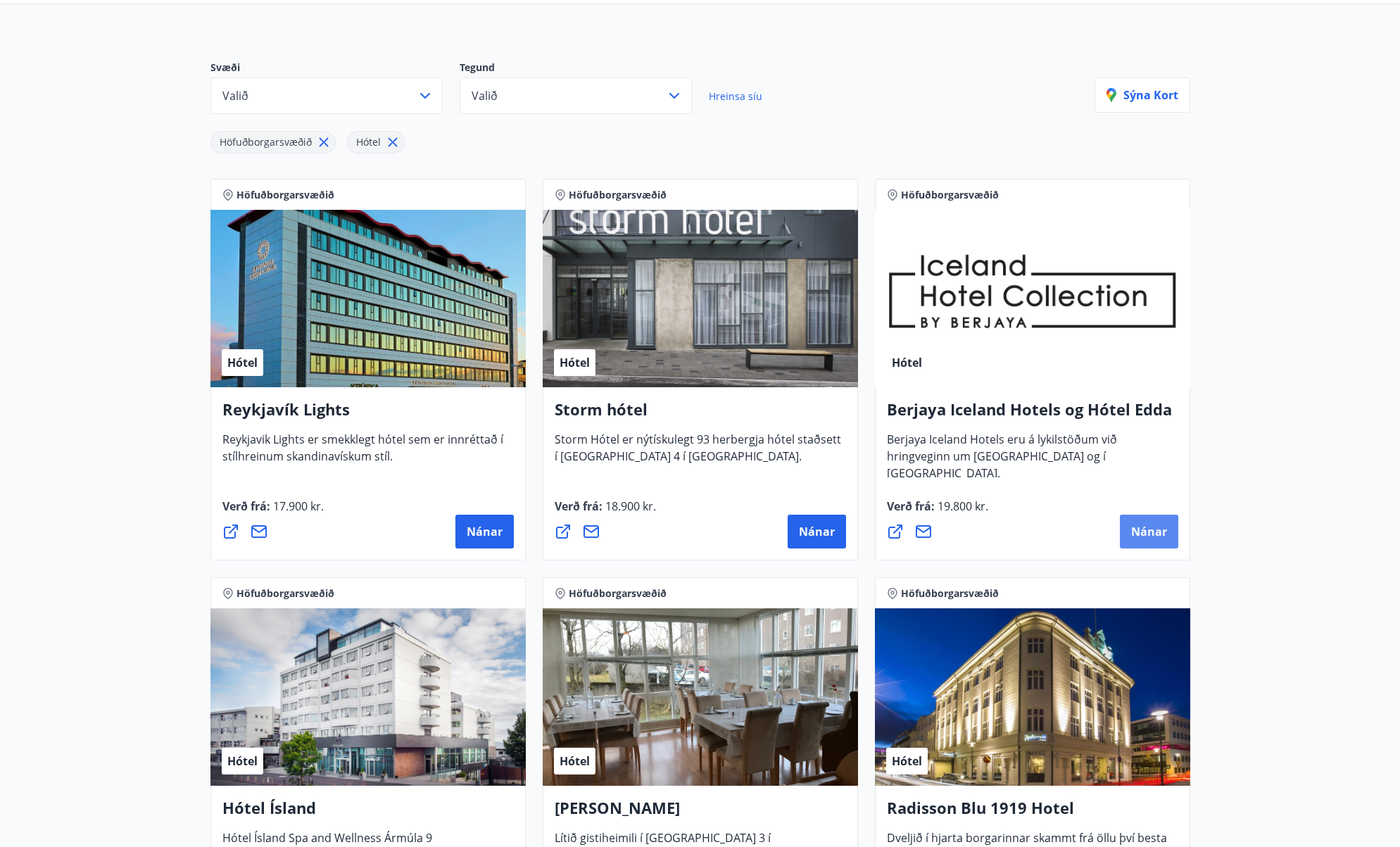
click at [1145, 534] on span "Nánar" at bounding box center [1149, 532] width 36 height 15
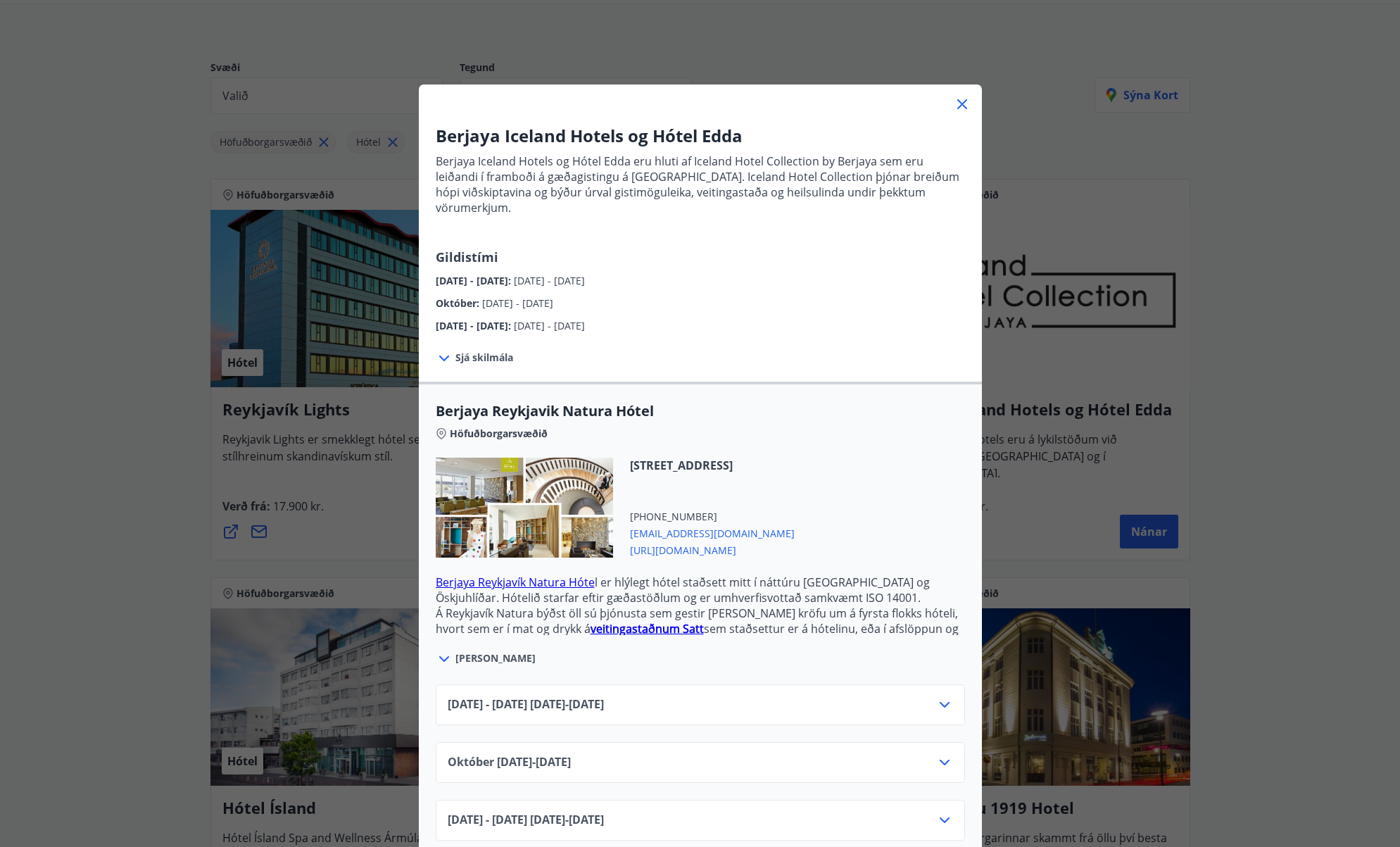
click at [941, 696] on icon at bounding box center [945, 704] width 17 height 17
click at [946, 754] on icon at bounding box center [945, 762] width 17 height 17
click at [945, 818] on icon at bounding box center [945, 820] width 10 height 6
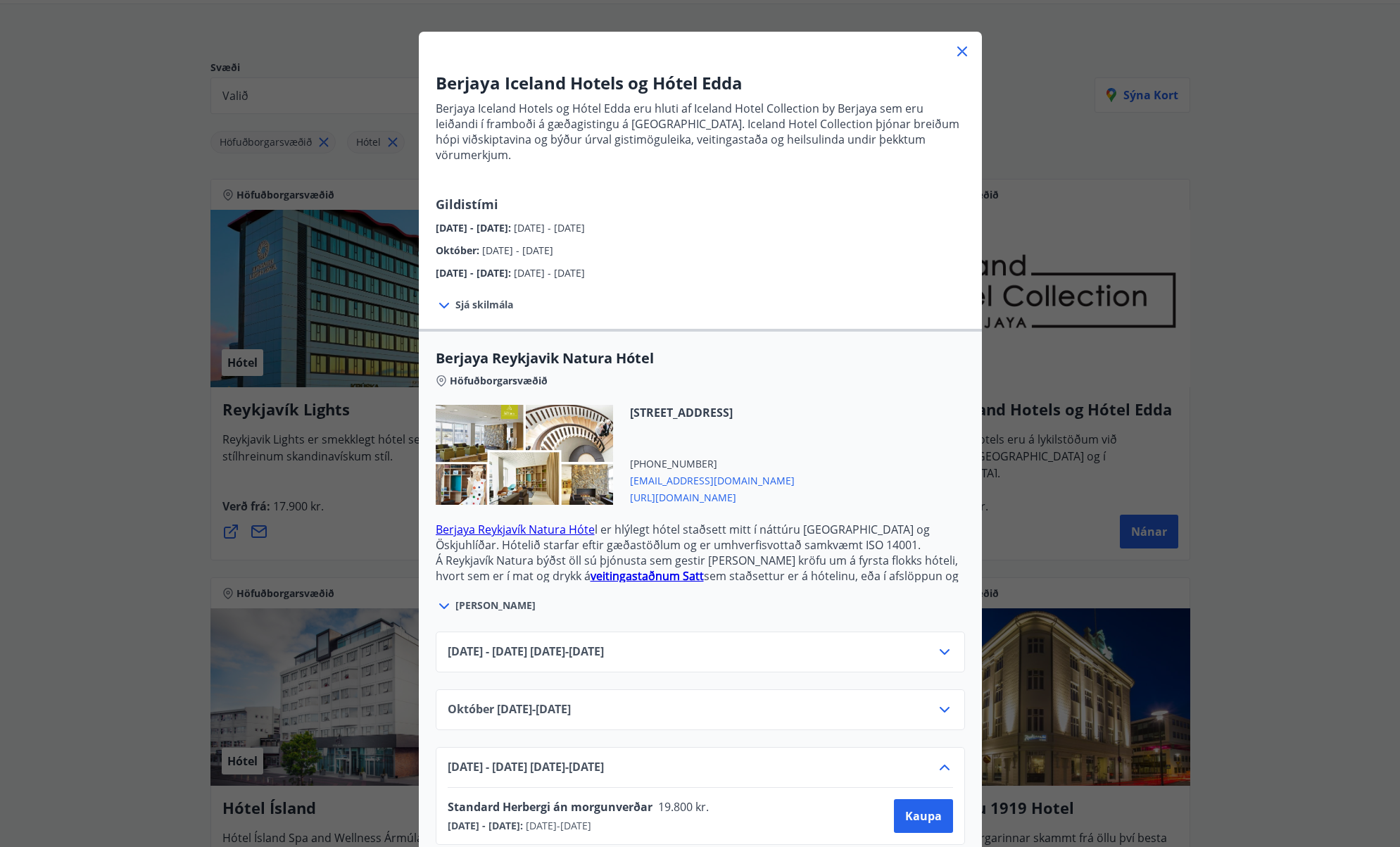
scroll to position [52, 0]
click at [937, 702] on icon at bounding box center [945, 710] width 17 height 17
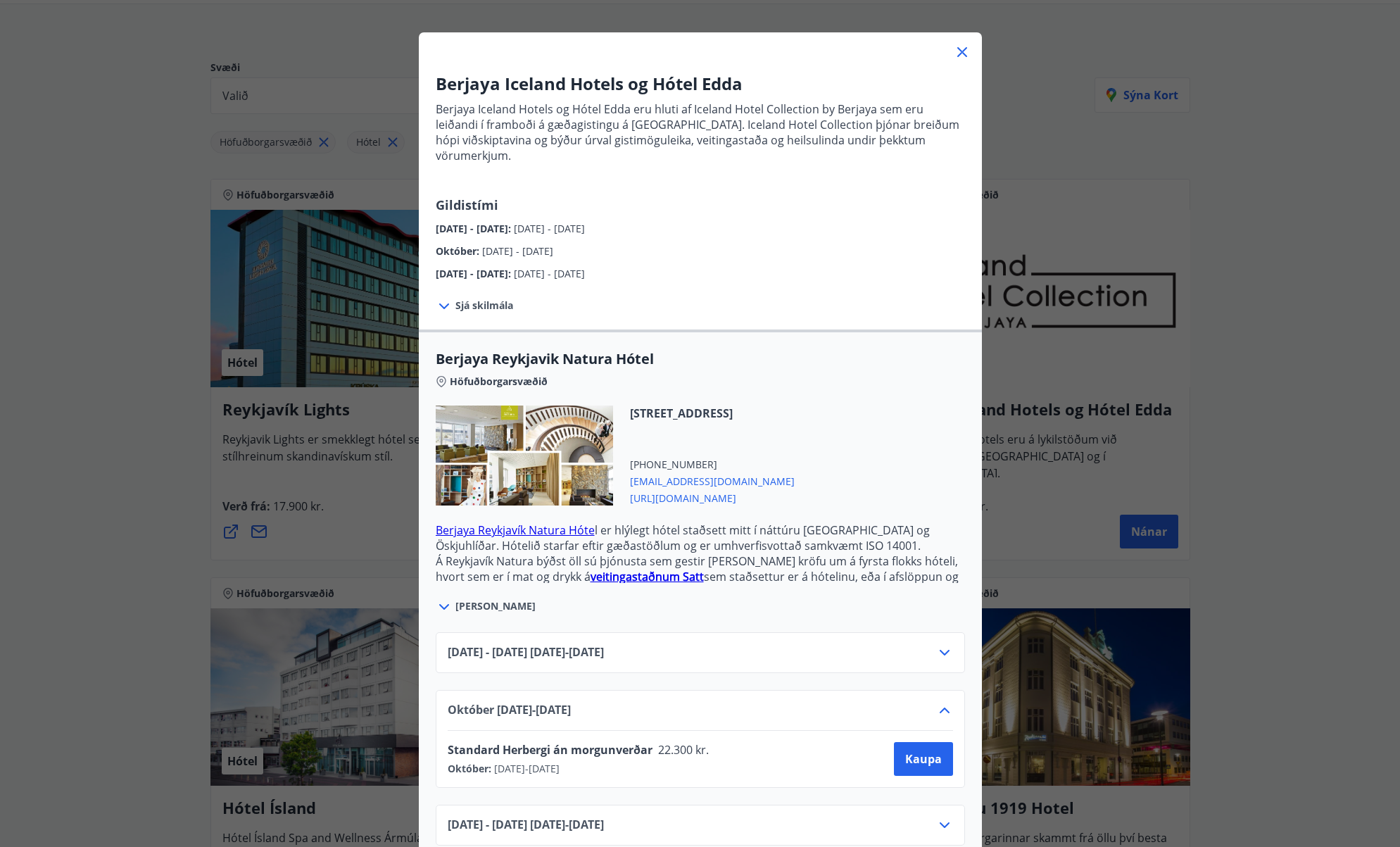
click at [936, 702] on icon at bounding box center [945, 710] width 17 height 17
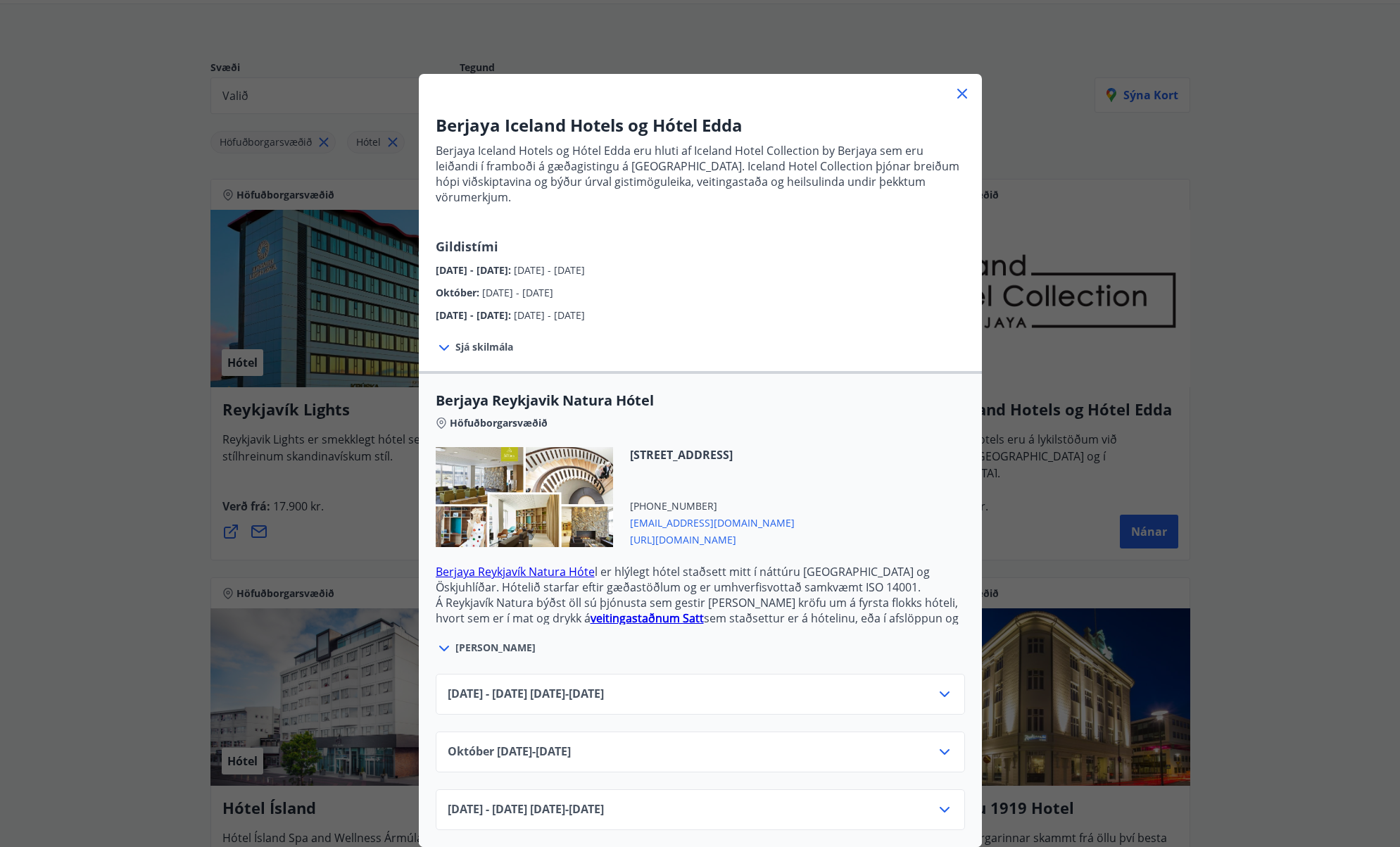
click at [945, 802] on icon at bounding box center [945, 810] width 17 height 17
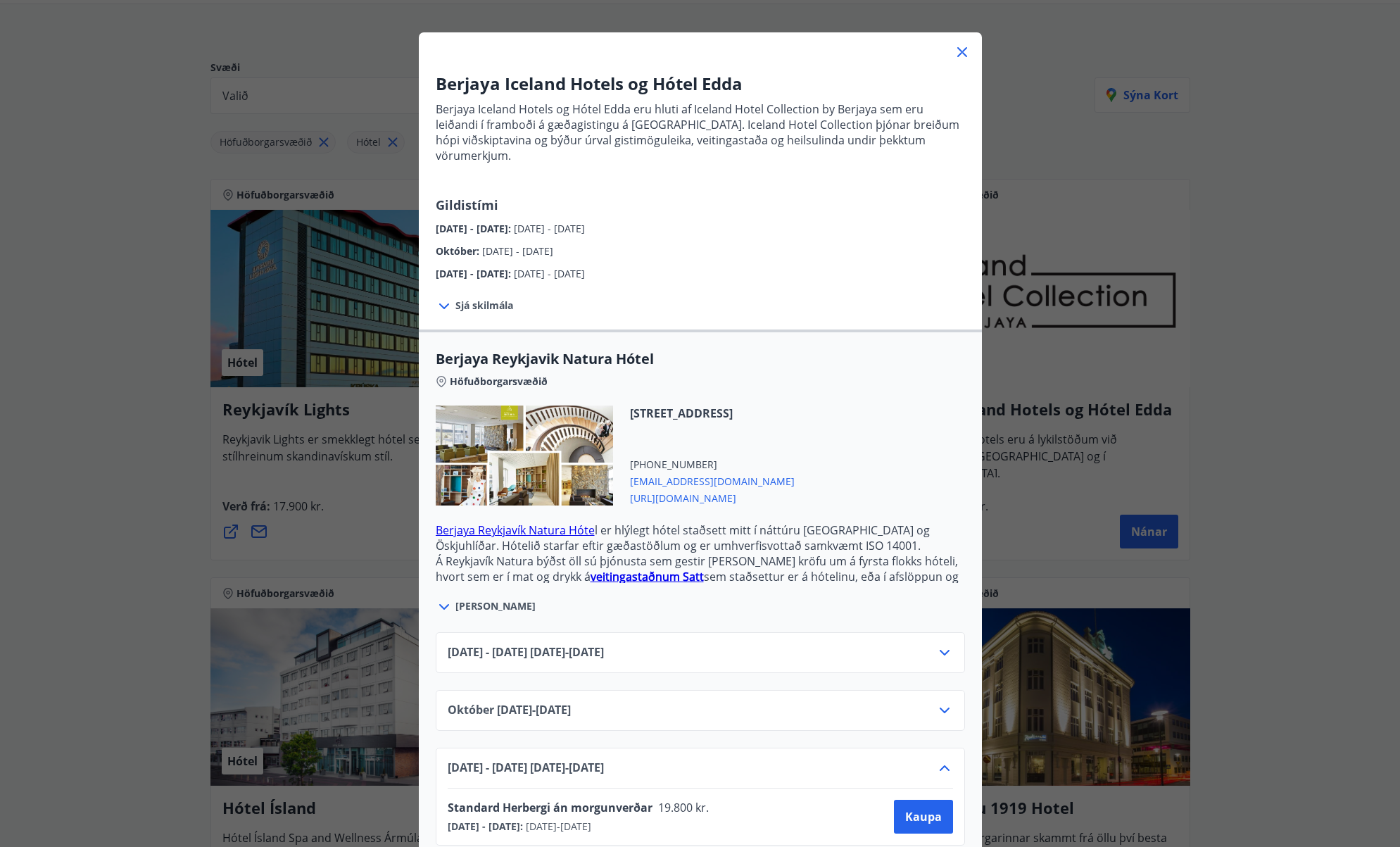
click at [945, 760] on icon at bounding box center [945, 768] width 17 height 17
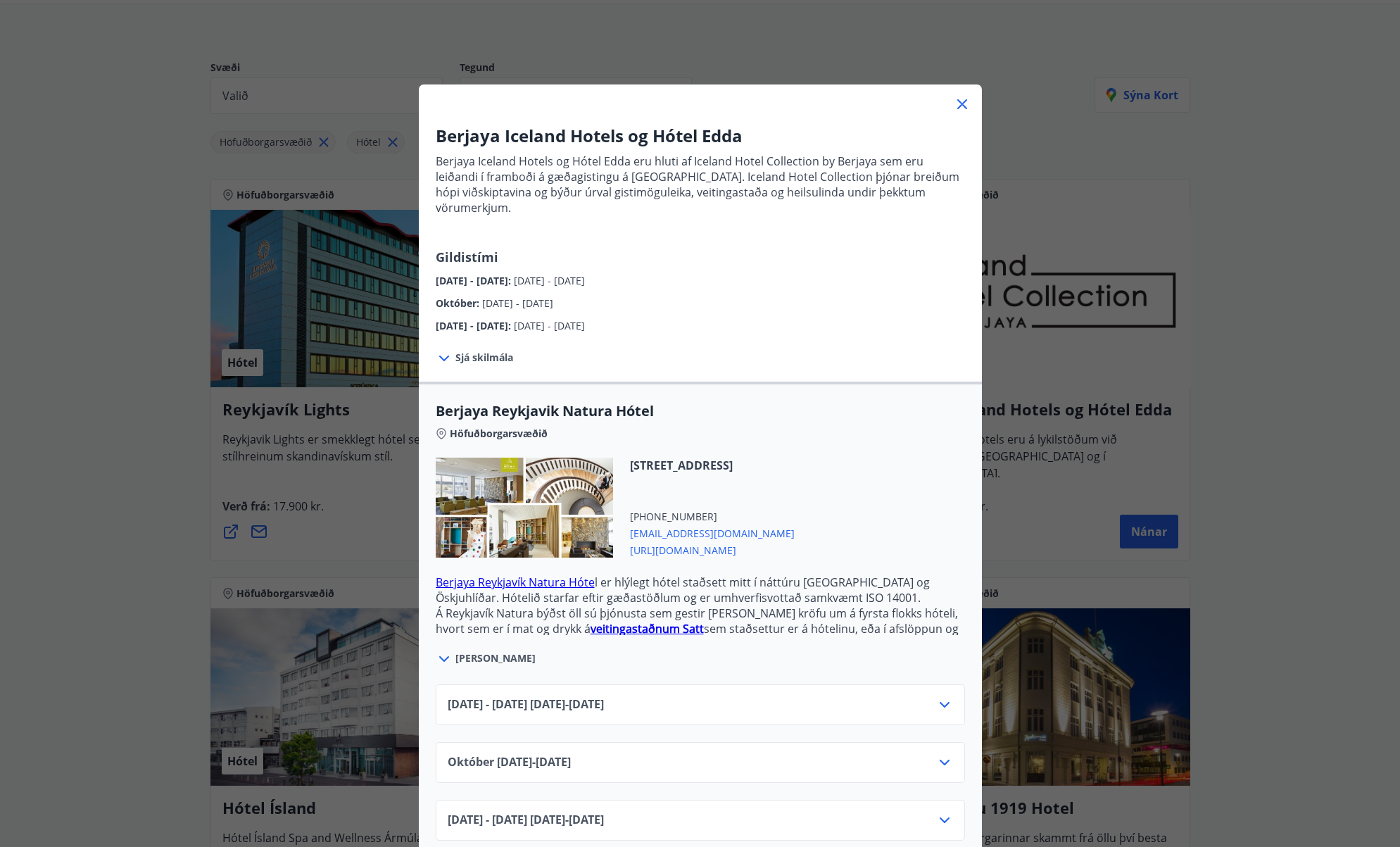
click at [969, 98] on icon at bounding box center [962, 104] width 17 height 17
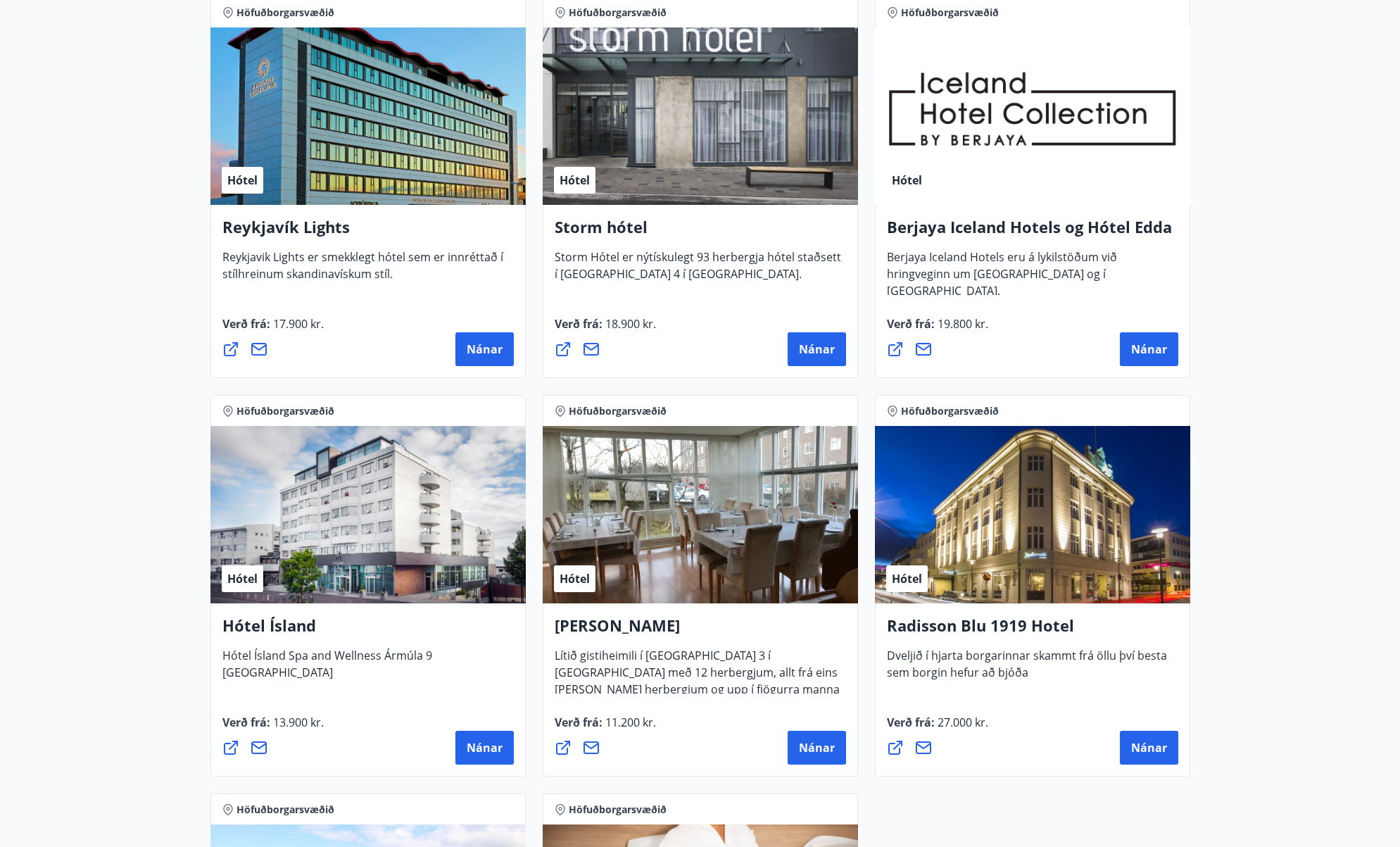
scroll to position [314, 0]
click at [481, 343] on span "Nánar" at bounding box center [485, 349] width 36 height 15
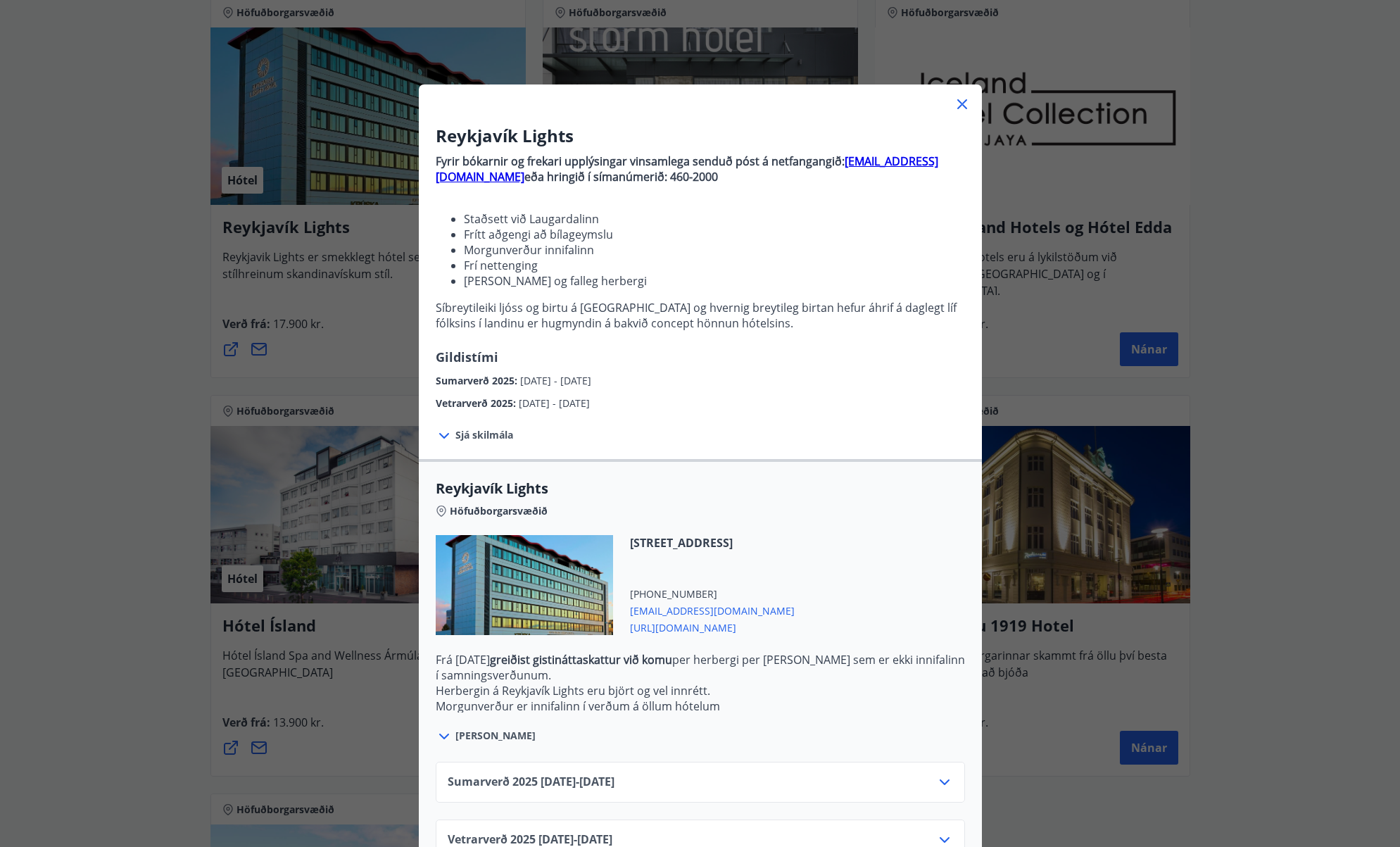
click at [933, 788] on div "Sumarverð [PHONE_NUMBER][DATE] - [DATE]" at bounding box center [700, 788] width 506 height 29
click at [941, 787] on icon at bounding box center [945, 782] width 17 height 17
click at [941, 786] on icon at bounding box center [945, 782] width 17 height 17
click at [967, 104] on icon at bounding box center [962, 104] width 17 height 17
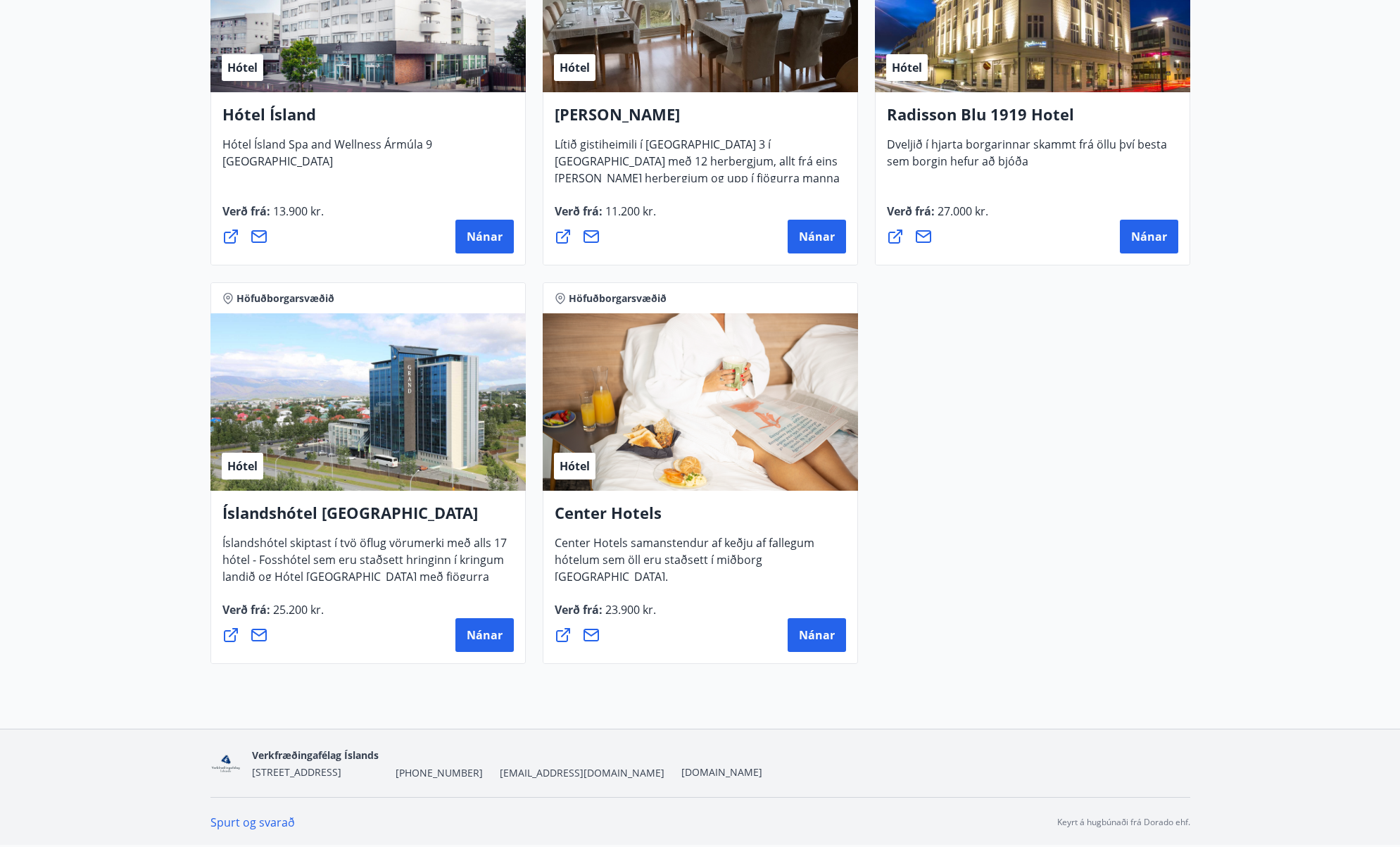
scroll to position [826, 0]
click at [822, 636] on span "Nánar" at bounding box center [817, 635] width 36 height 15
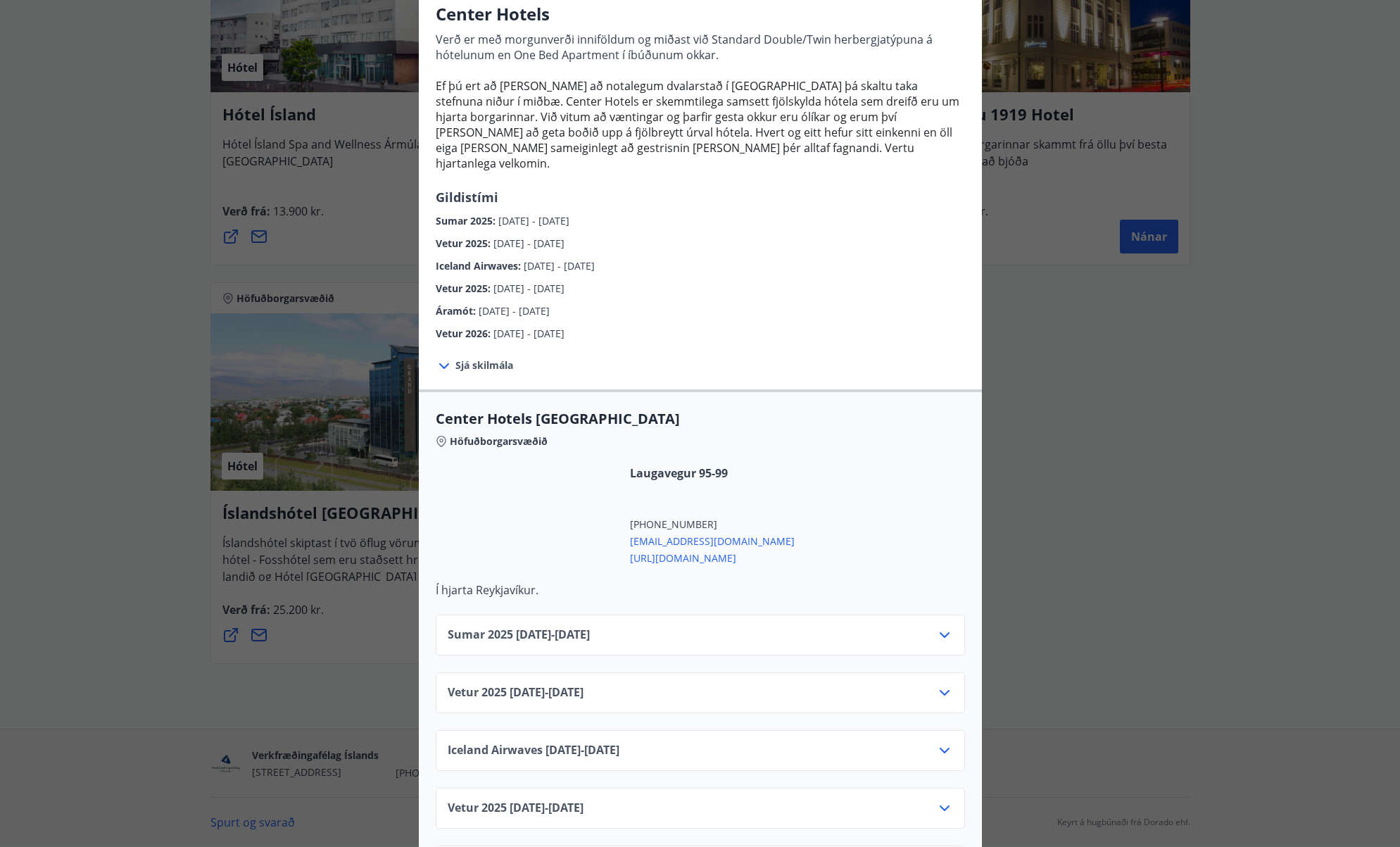
scroll to position [121, 0]
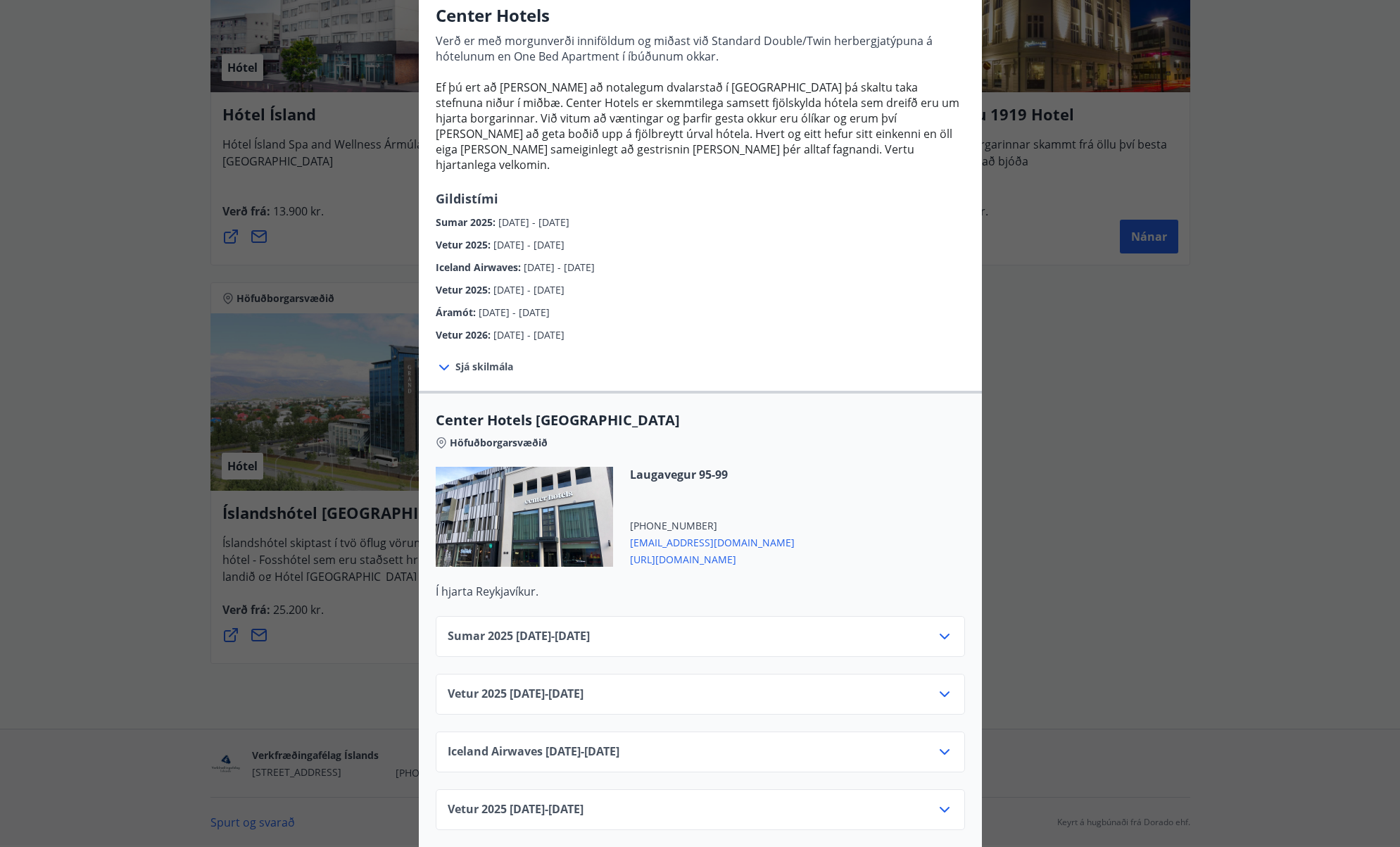
click at [955, 627] on div "Sumar [PHONE_NUMBER][DATE] - [DATE]" at bounding box center [700, 637] width 529 height 41
click at [944, 628] on icon at bounding box center [945, 637] width 17 height 17
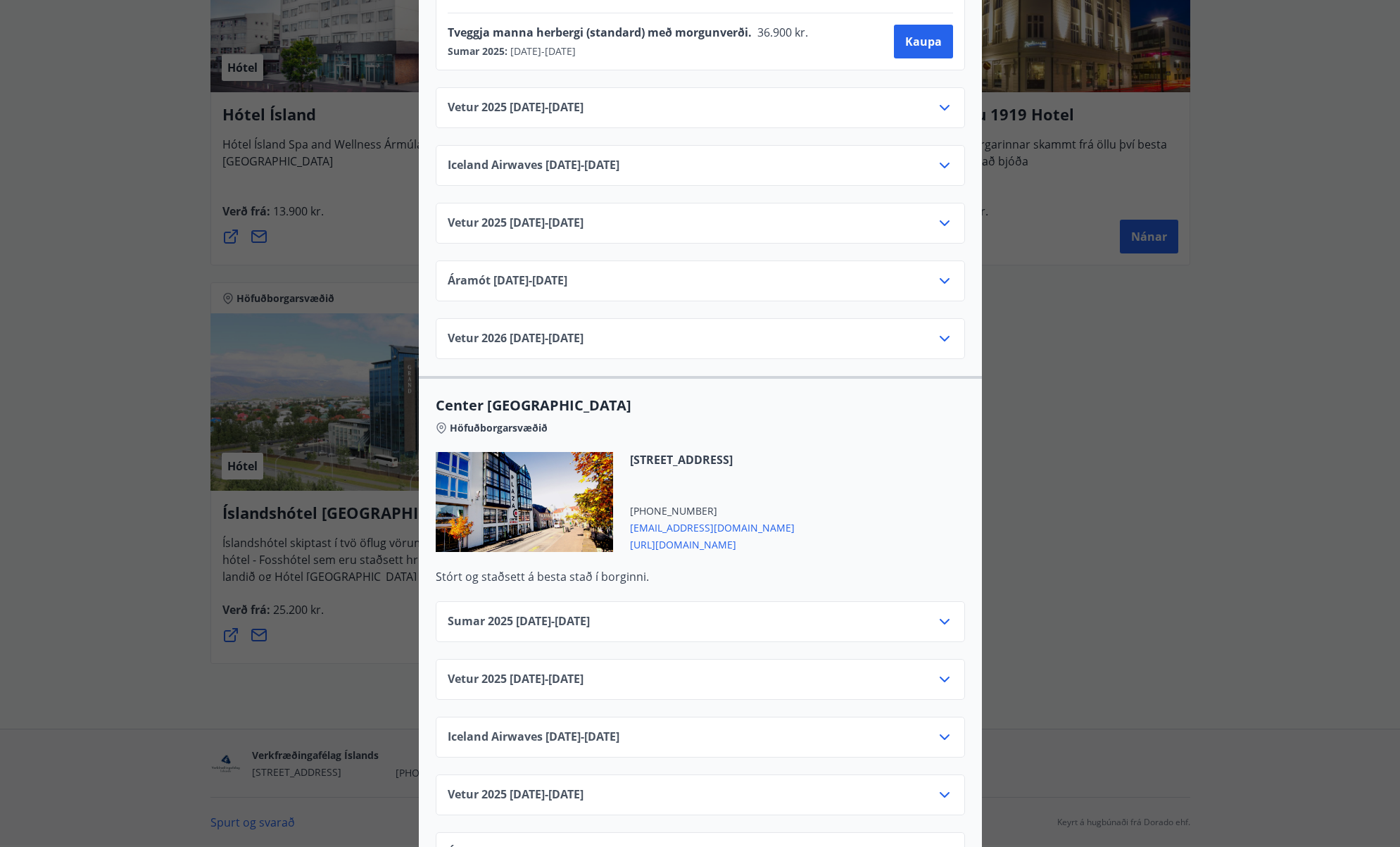
scroll to position [770, 0]
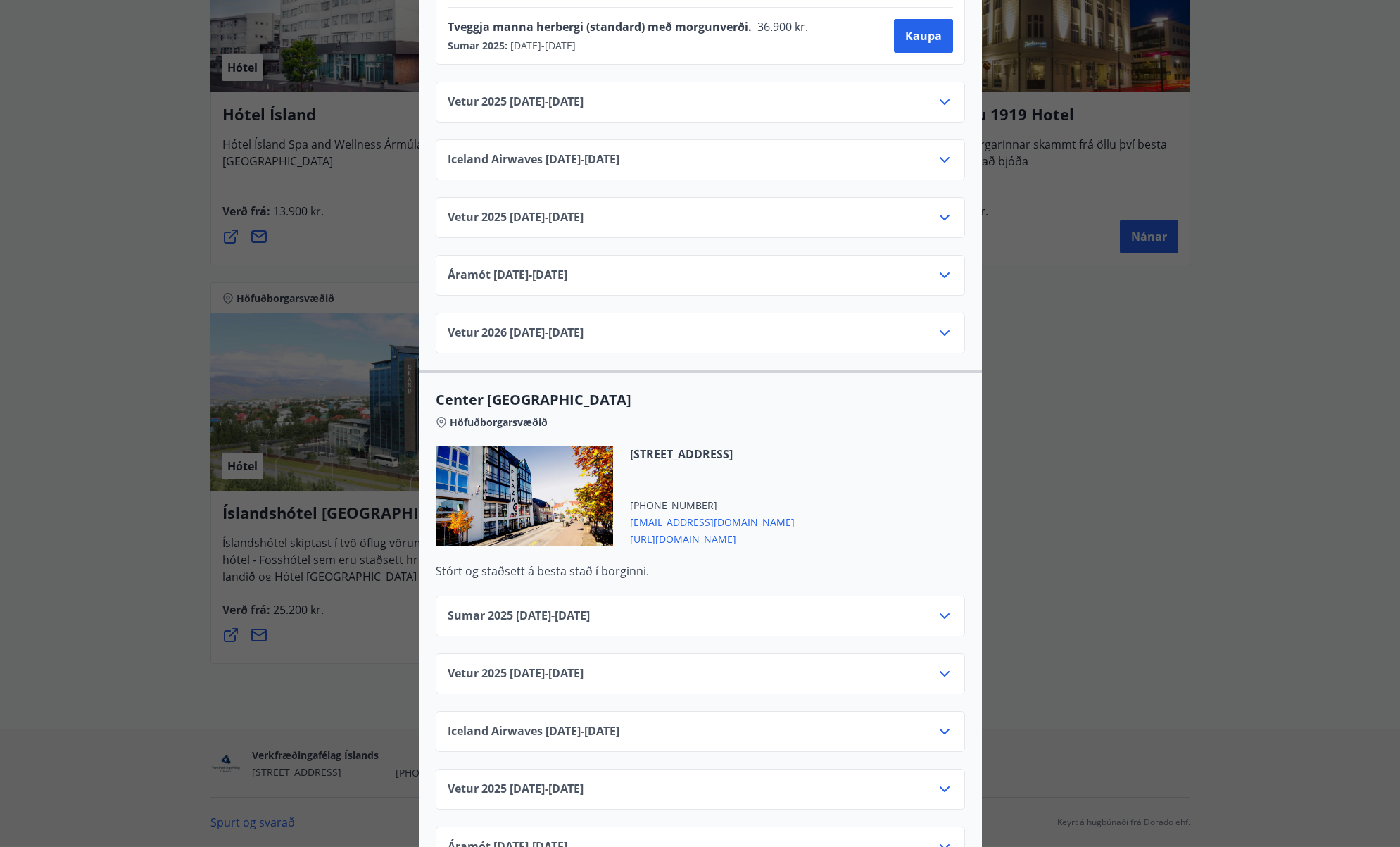
click at [951, 608] on icon at bounding box center [945, 616] width 17 height 17
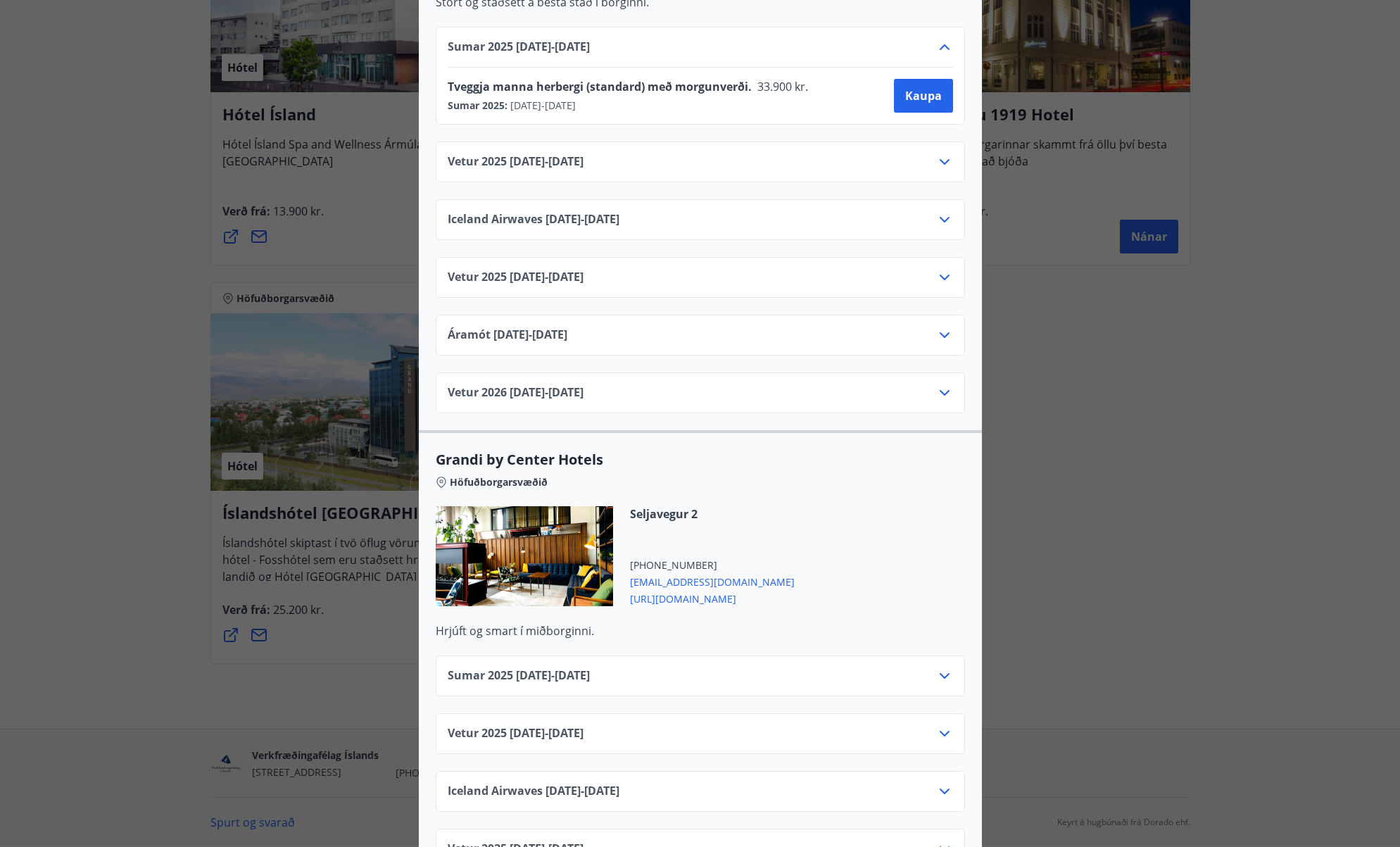
scroll to position [1333, 0]
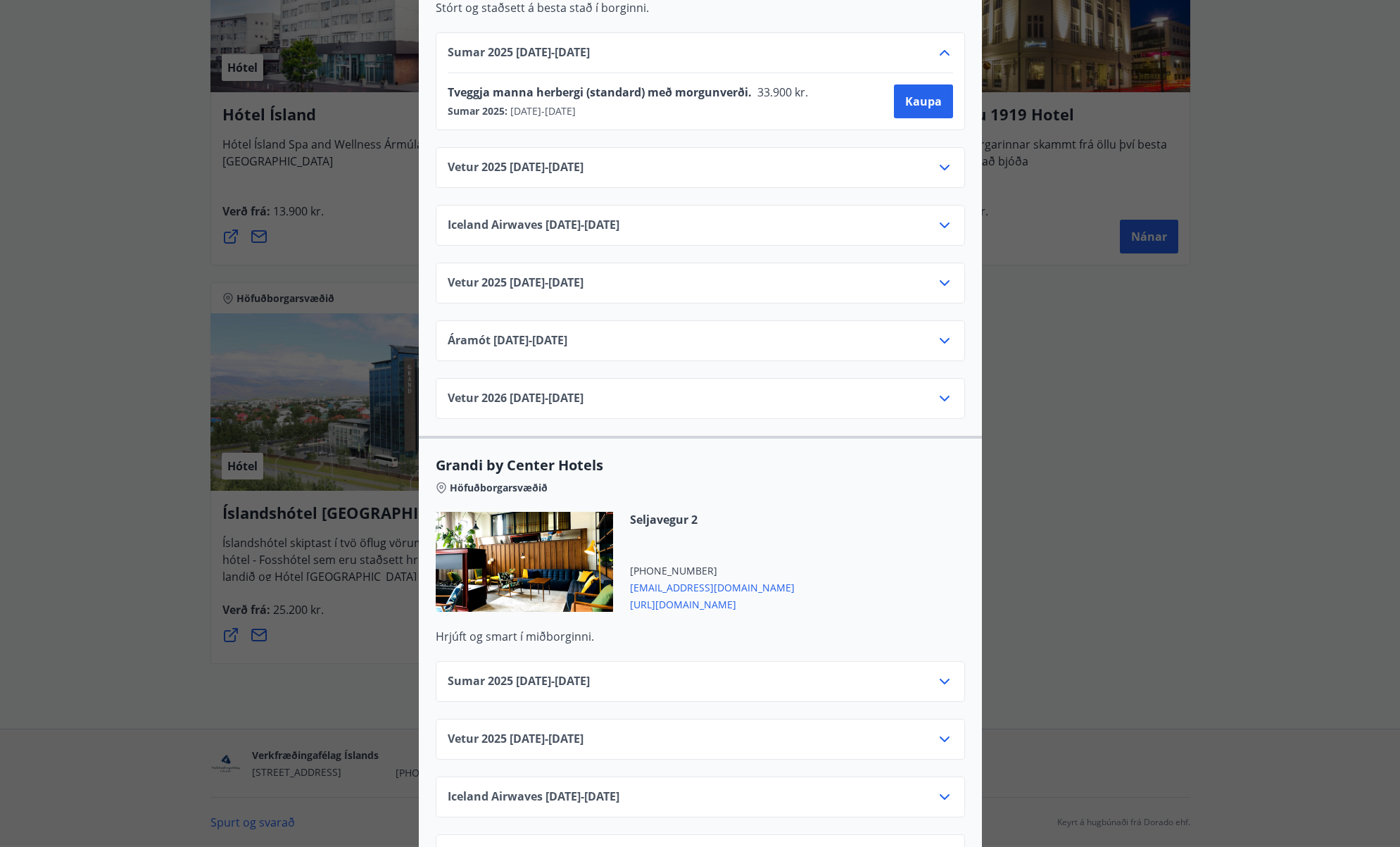
click at [941, 690] on div "Sumar [PHONE_NUMBER][DATE] - [DATE] Vetur [PHONE_NUMBER][DATE] - [DATE] Iceland…" at bounding box center [701, 817] width 563 height 346
click at [941, 678] on icon at bounding box center [945, 681] width 10 height 6
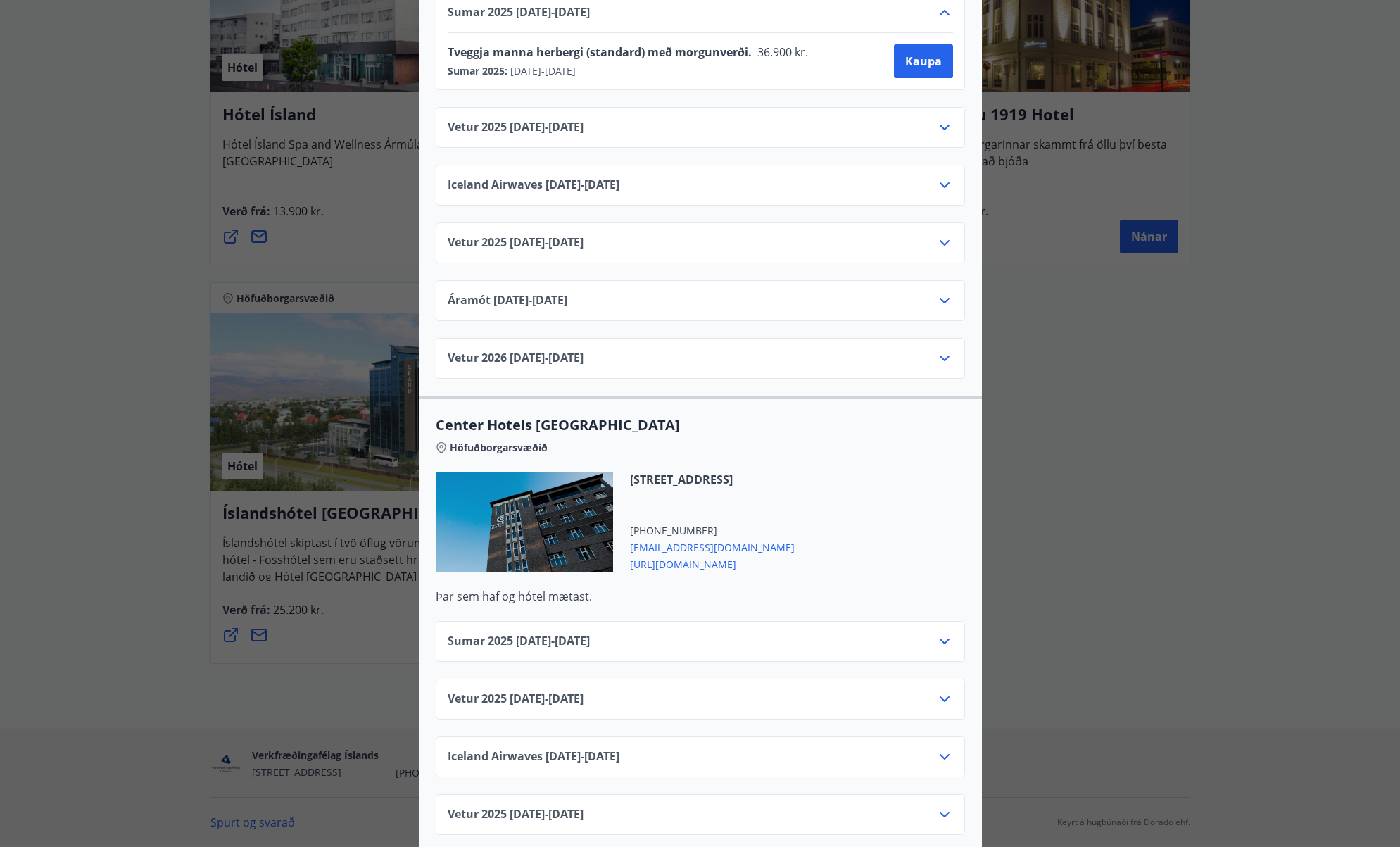
scroll to position [2033, 0]
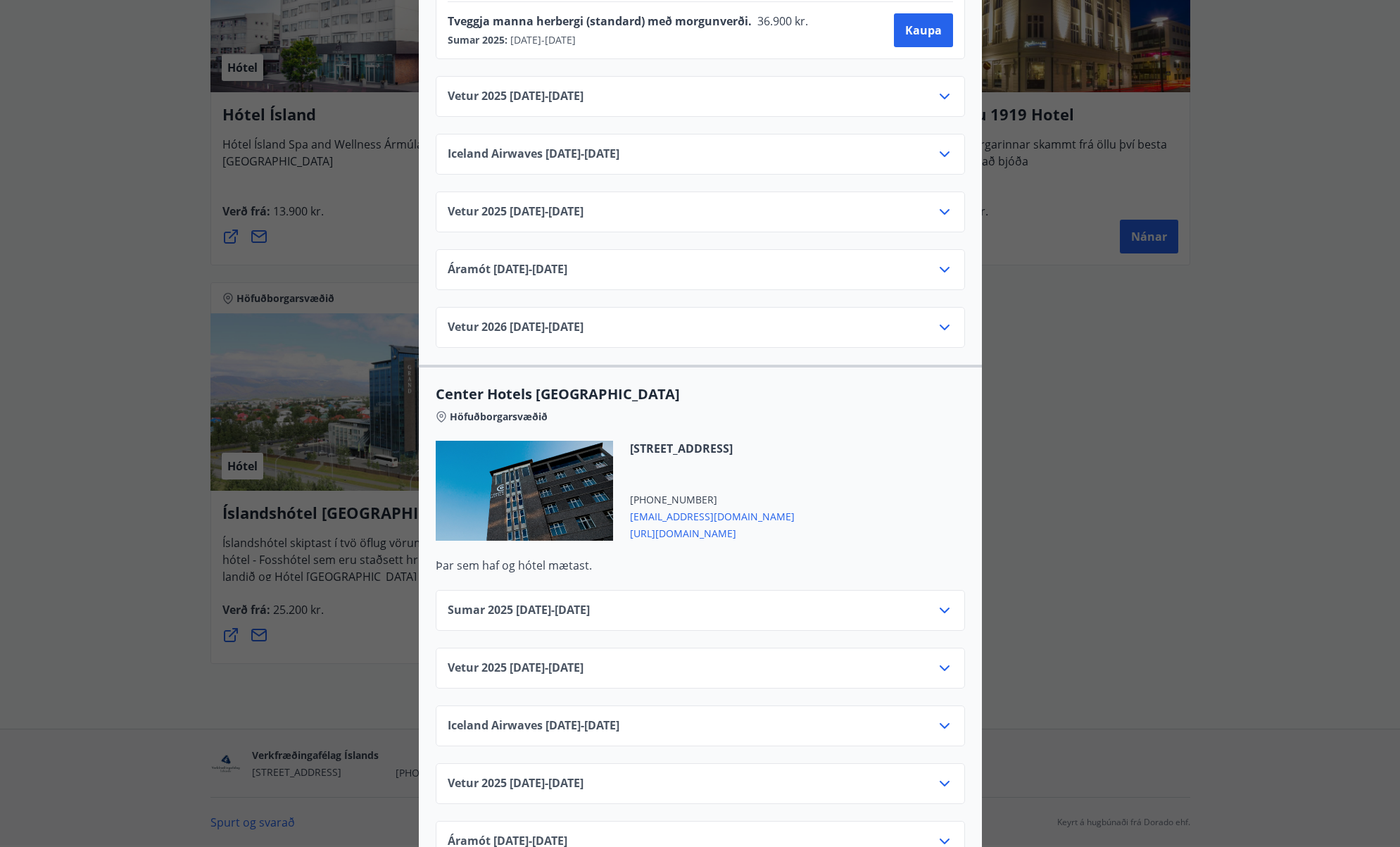
click at [945, 602] on icon at bounding box center [945, 611] width 17 height 17
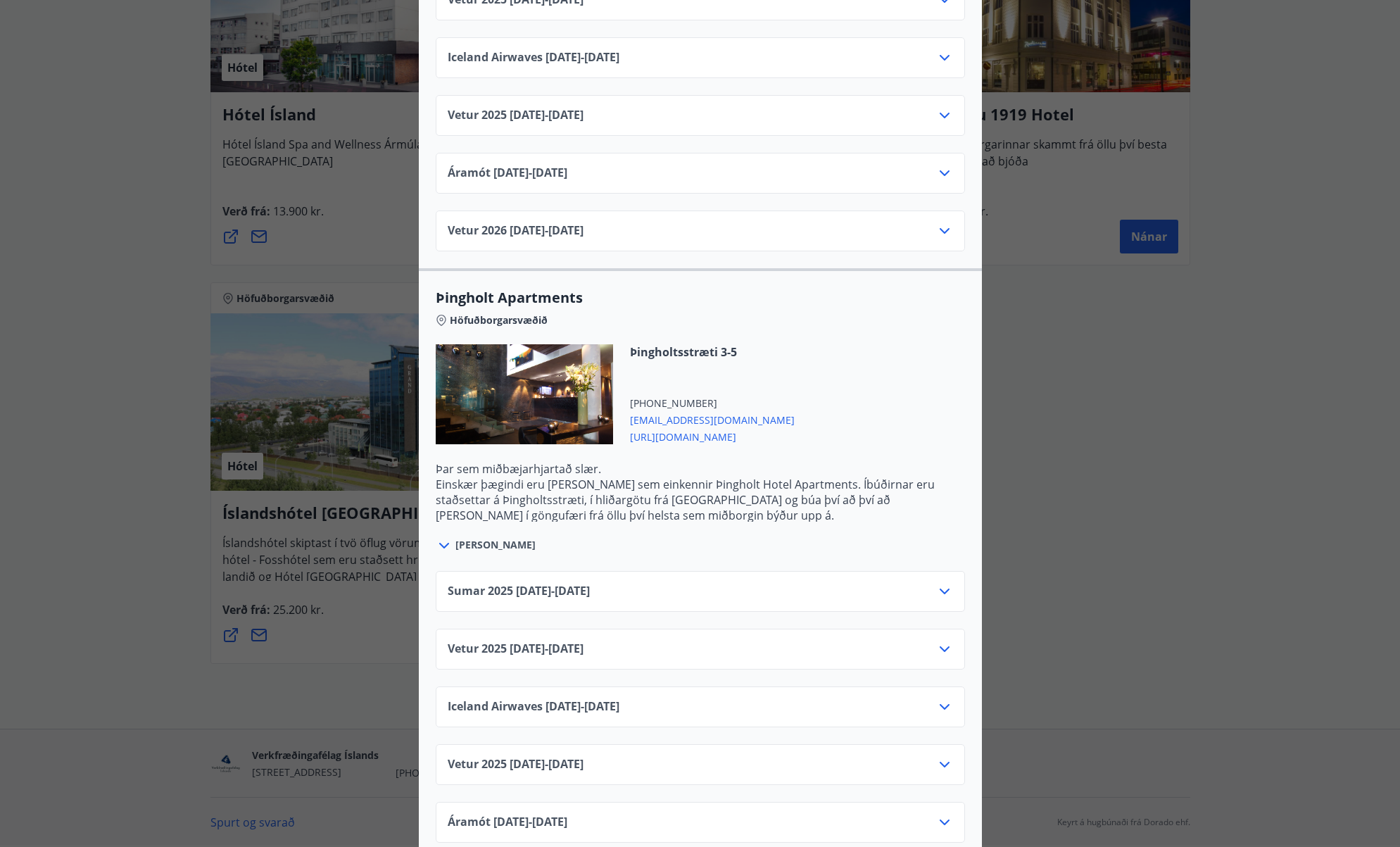
scroll to position [2752, 0]
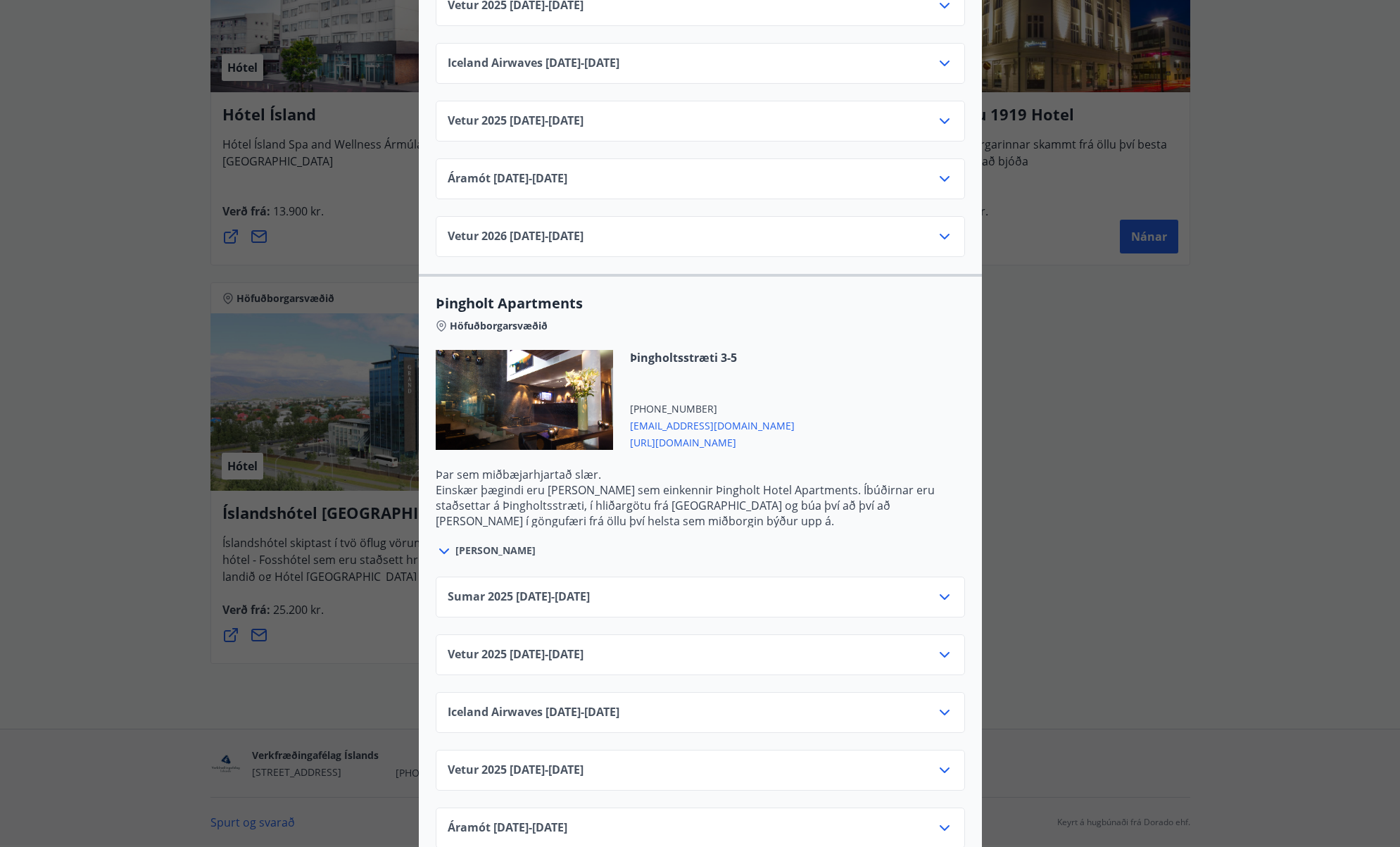
click at [944, 595] on icon at bounding box center [945, 597] width 10 height 6
click at [944, 589] on icon at bounding box center [945, 597] width 17 height 17
click at [944, 595] on icon at bounding box center [945, 597] width 10 height 6
click at [944, 589] on icon at bounding box center [945, 597] width 17 height 17
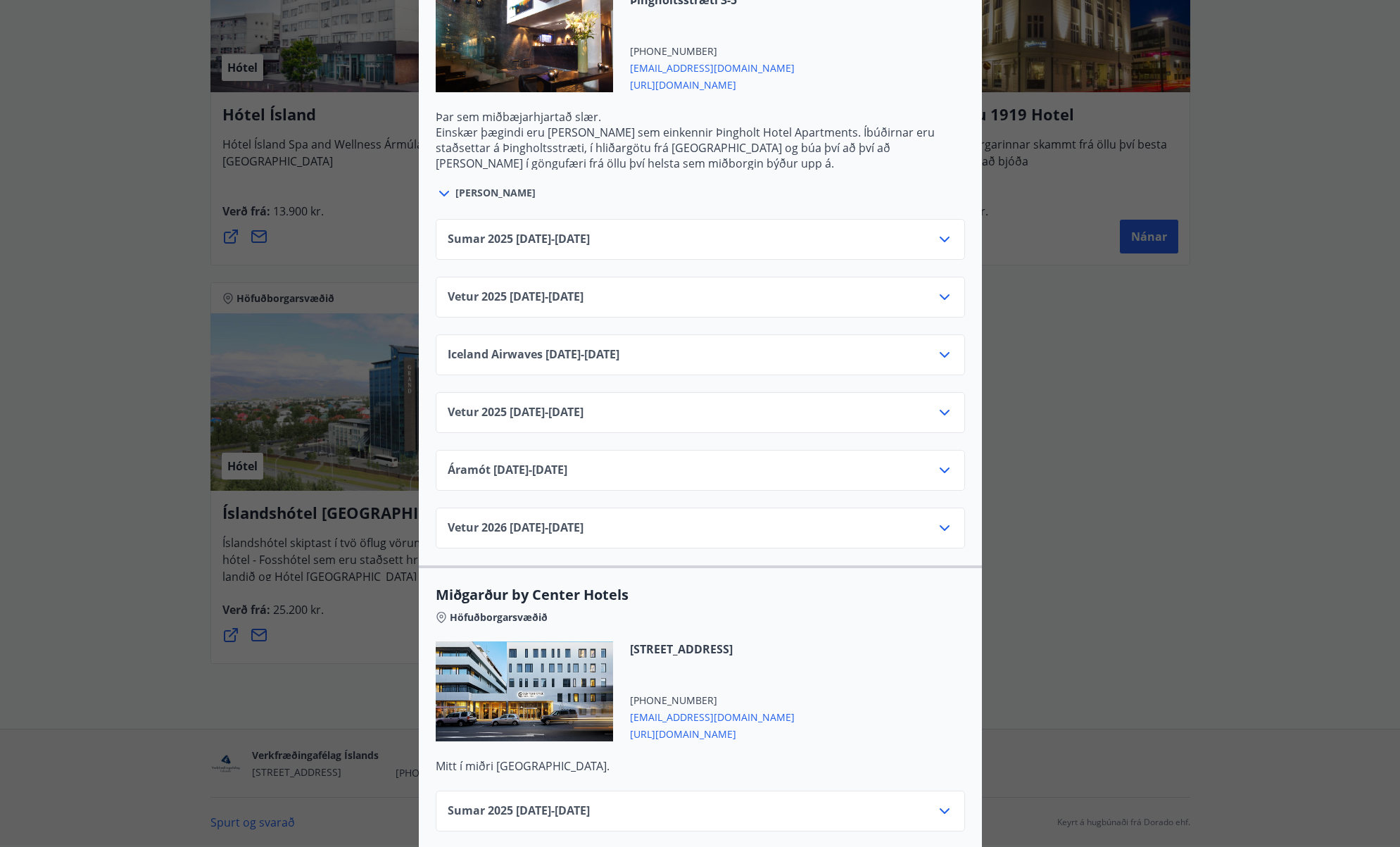
scroll to position [3326, 0]
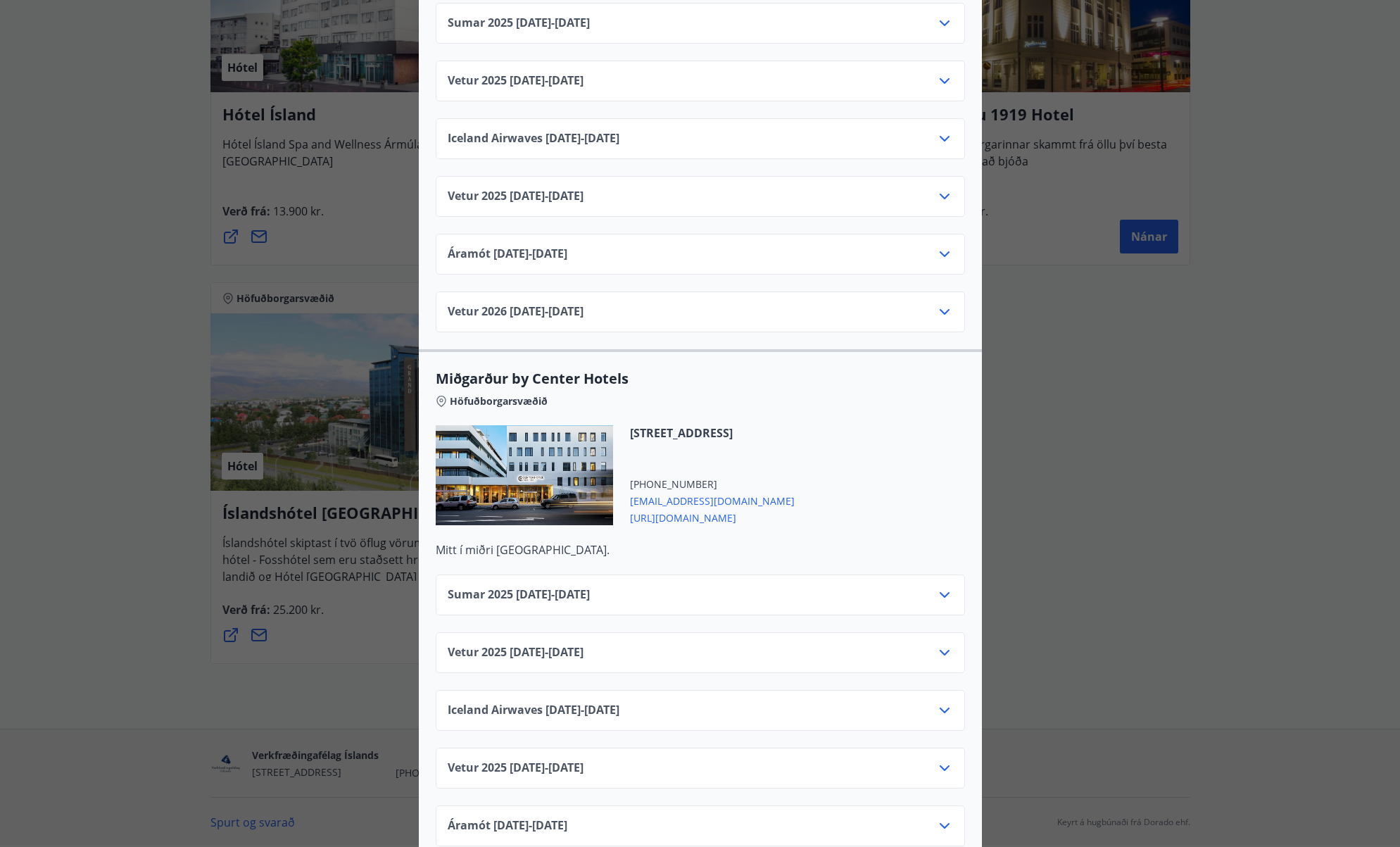
click at [944, 586] on icon at bounding box center [945, 595] width 17 height 17
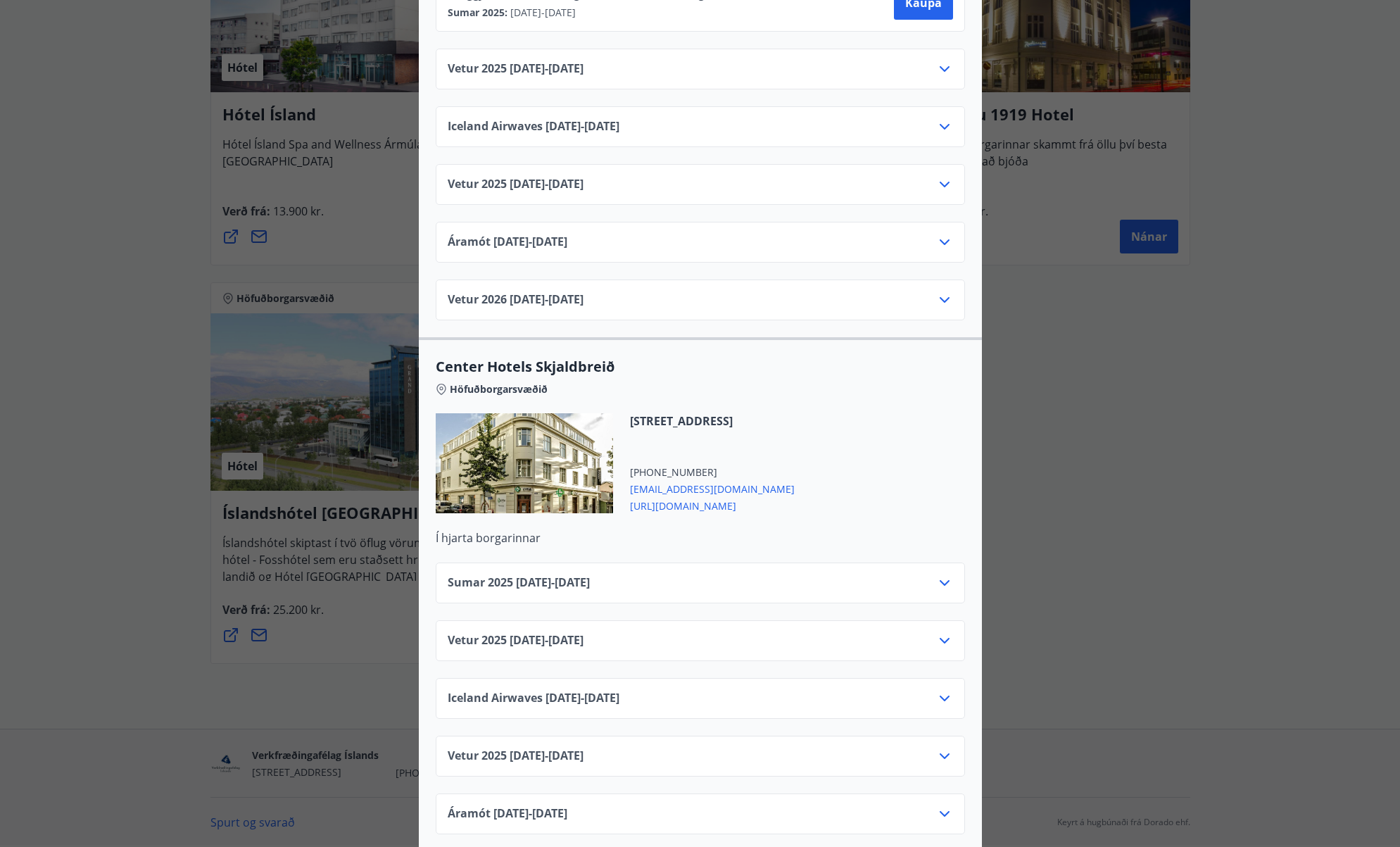
scroll to position [3959, 0]
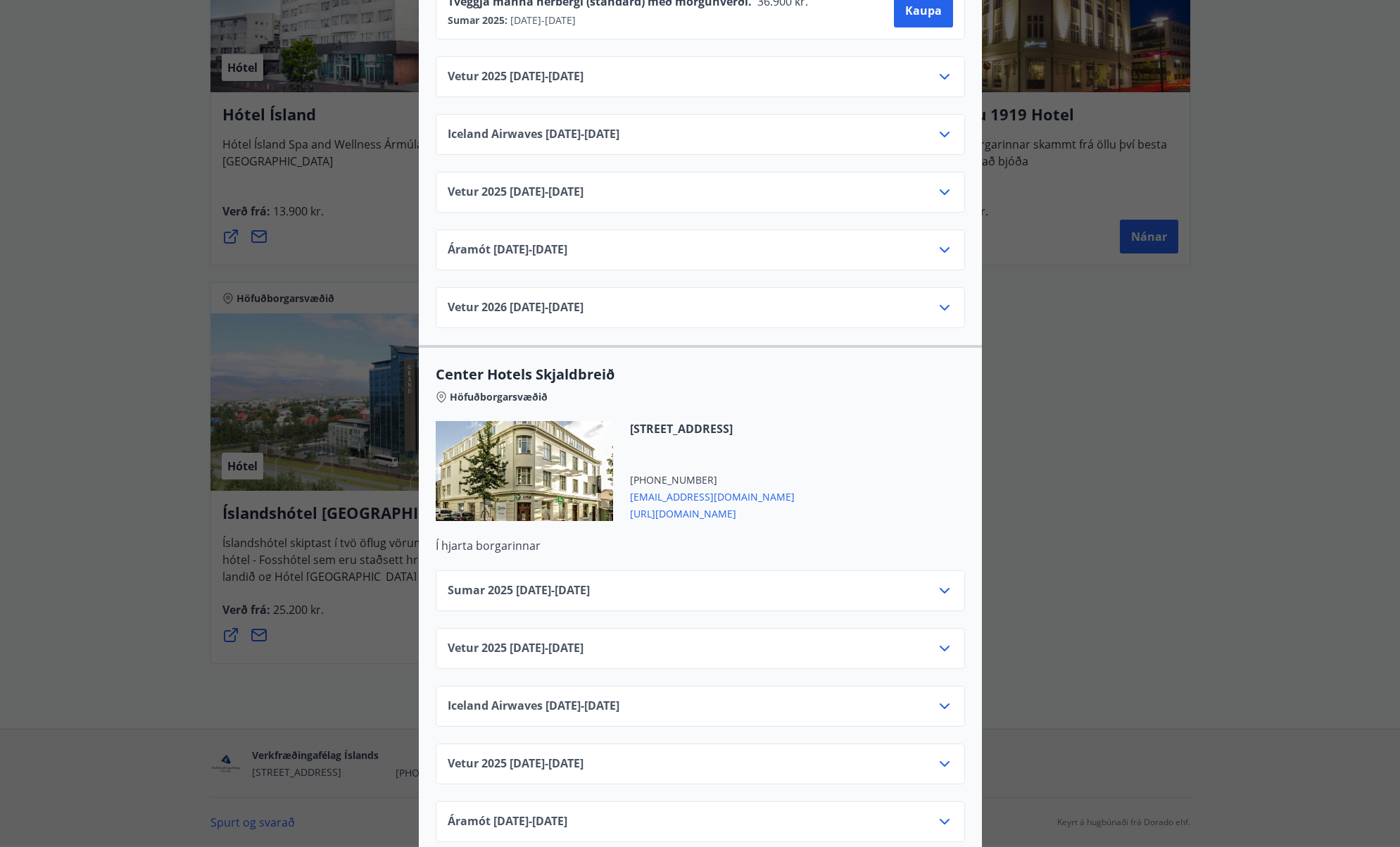
click at [941, 582] on icon at bounding box center [945, 590] width 17 height 17
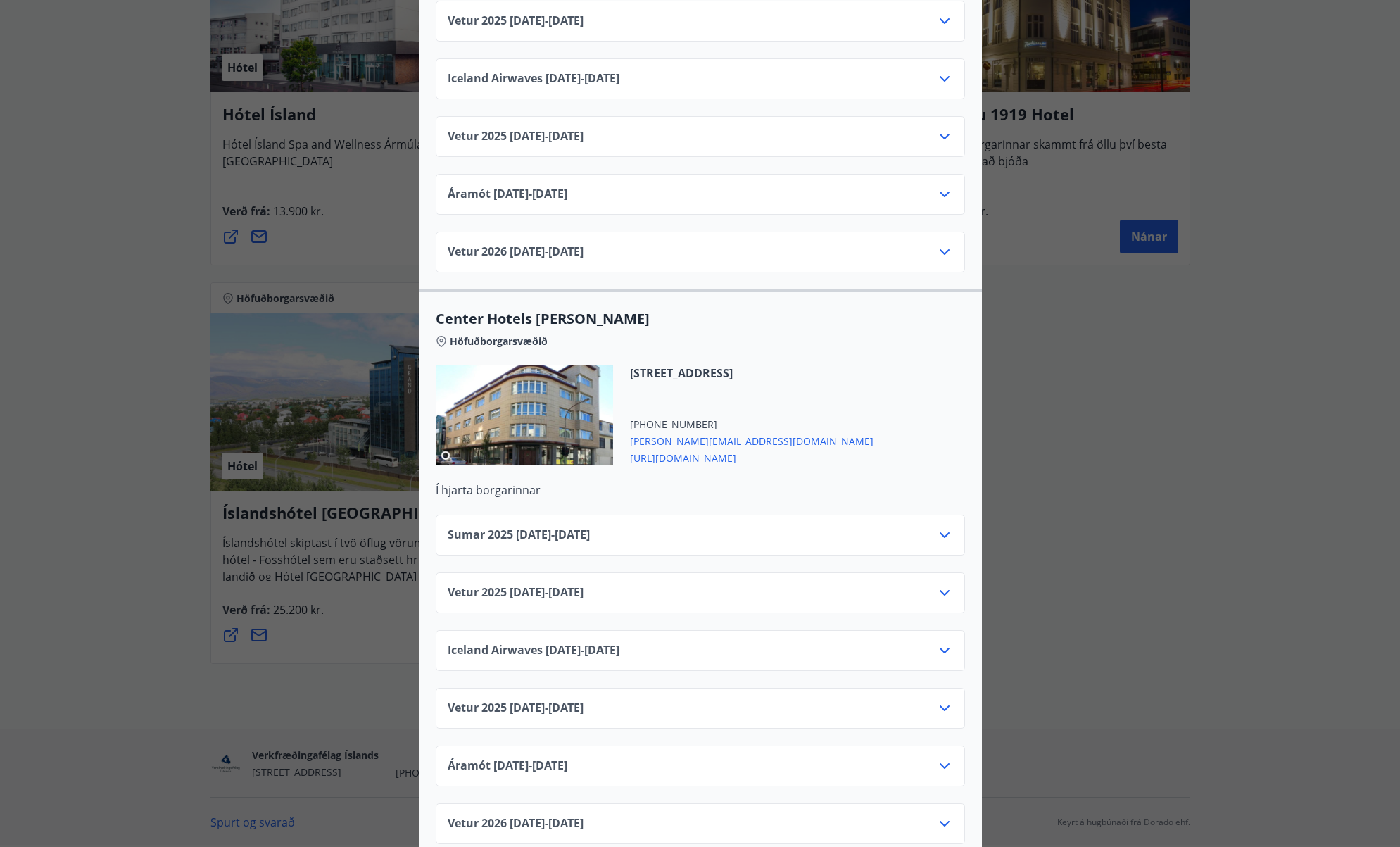
scroll to position [4643, 0]
click at [941, 533] on div "Sumar [PHONE_NUMBER][DATE] - [DATE]" at bounding box center [700, 543] width 506 height 29
click at [941, 528] on icon at bounding box center [945, 537] width 17 height 17
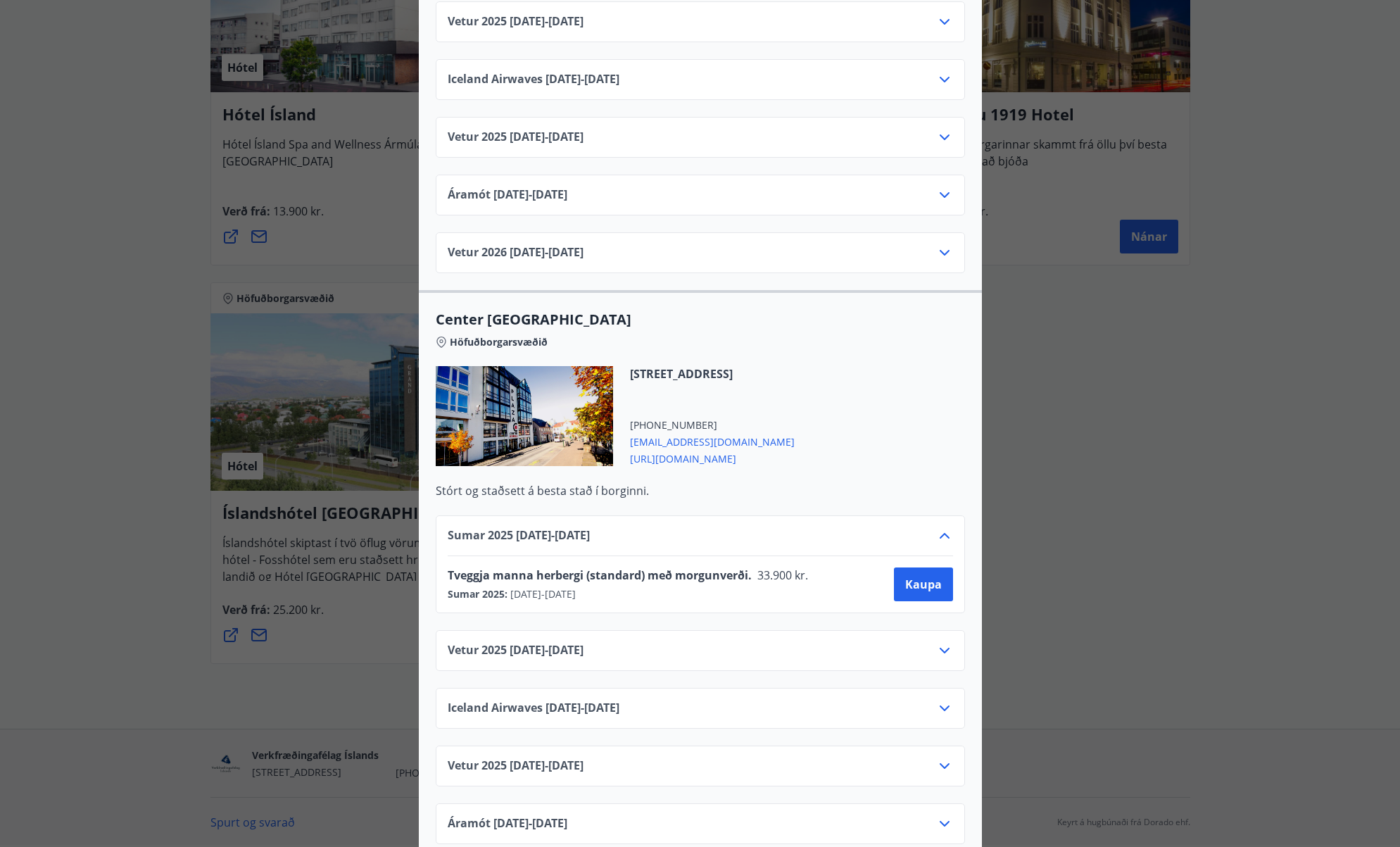
scroll to position [508, 0]
